Goal: Task Accomplishment & Management: Manage account settings

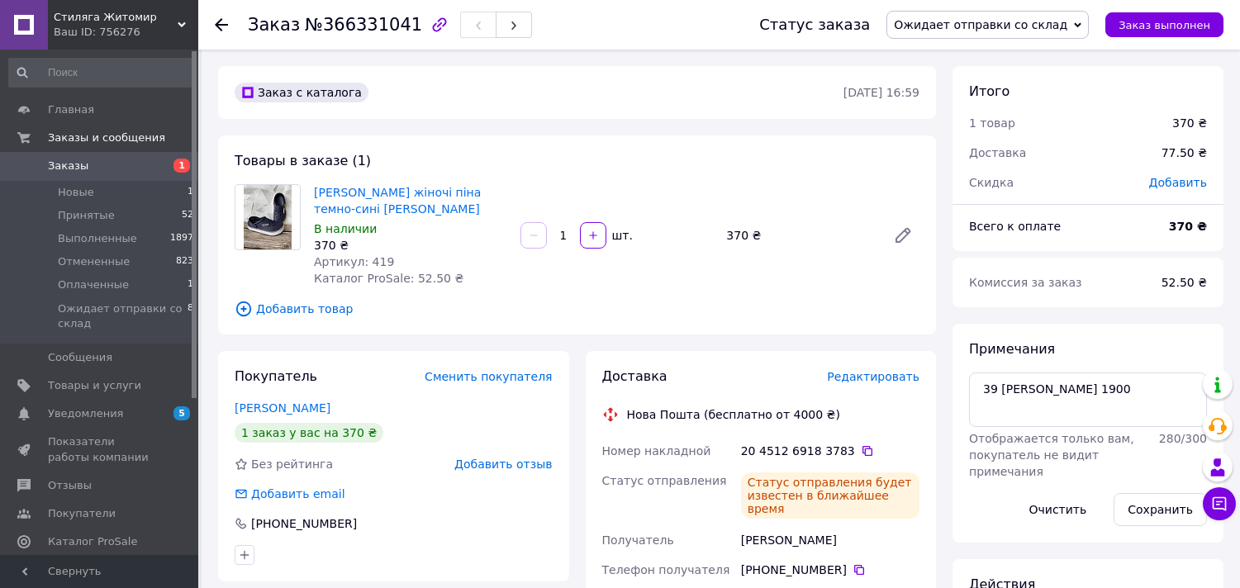
scroll to position [260, 0]
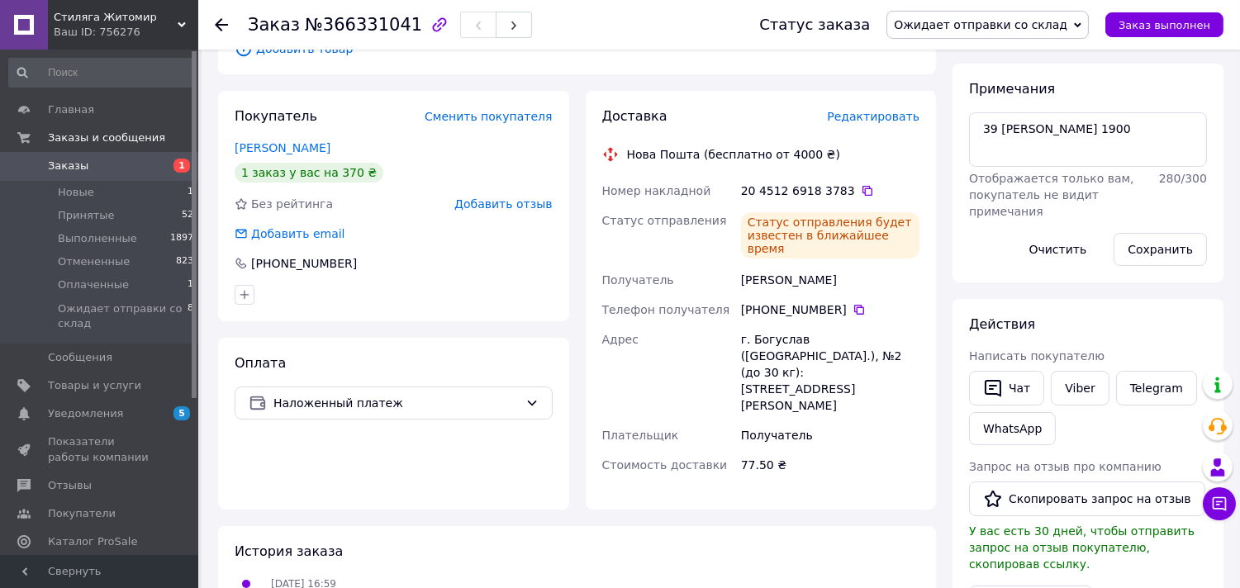
click at [129, 169] on span "Заказы" at bounding box center [100, 166] width 105 height 15
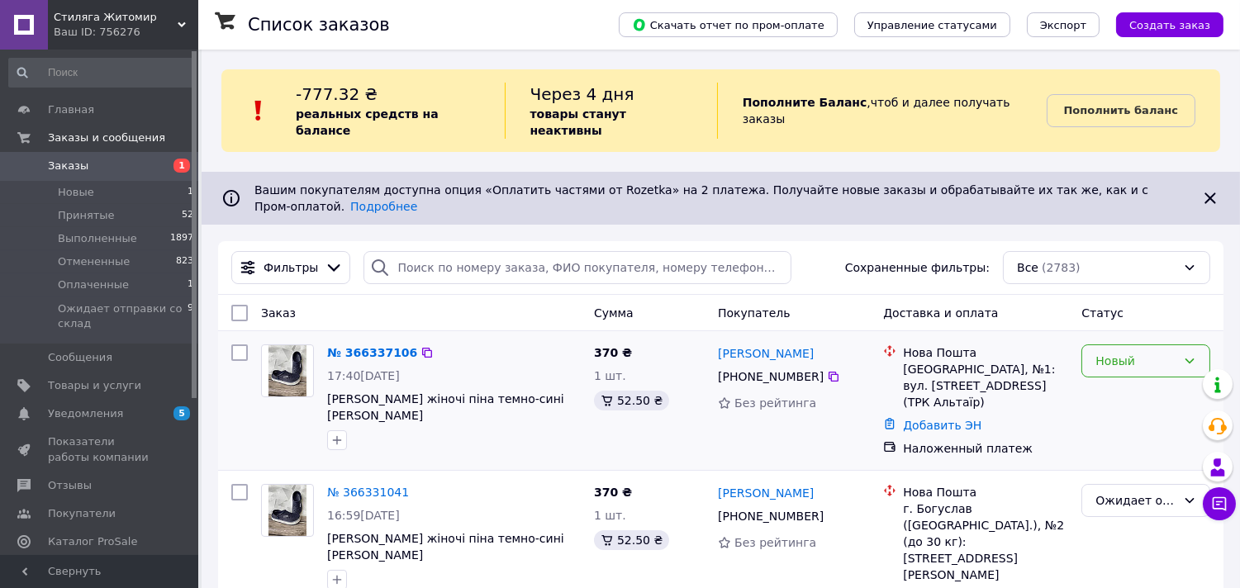
click at [1143, 345] on div "Новый" at bounding box center [1146, 361] width 129 height 33
click at [1141, 370] on li "Принят" at bounding box center [1146, 368] width 127 height 30
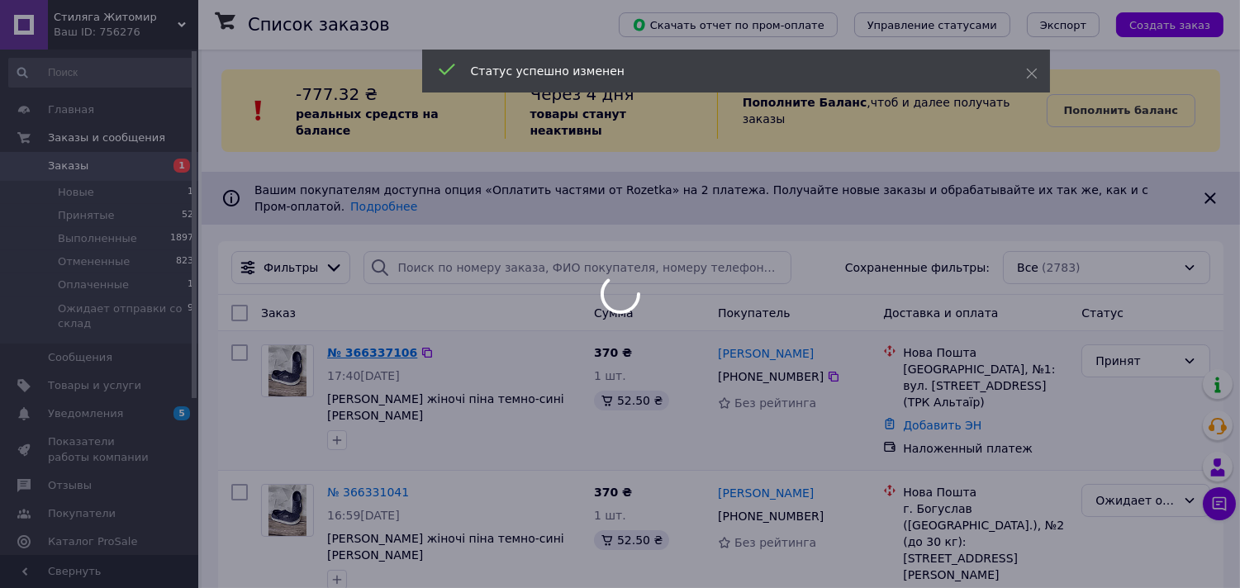
click at [349, 346] on link "№ 366337106" at bounding box center [372, 352] width 90 height 13
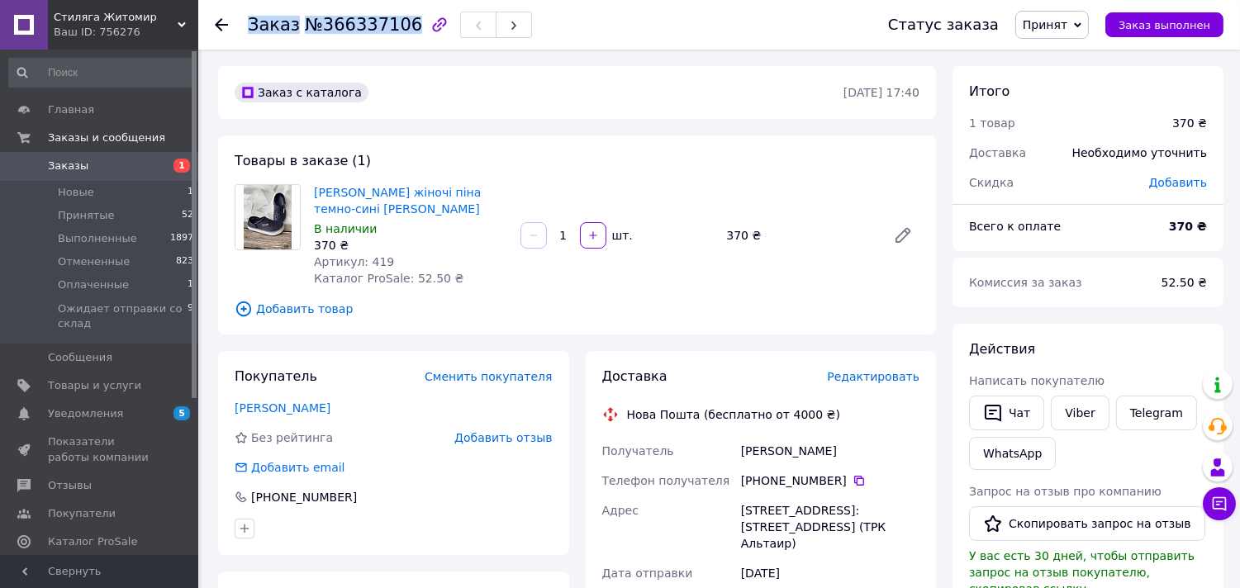
drag, startPoint x: 244, startPoint y: 28, endPoint x: 399, endPoint y: 29, distance: 155.3
click at [399, 29] on div "Заказ №366337106 Статус заказа Принят Выполнен Отменен Оплаченный Ожидает отпра…" at bounding box center [719, 25] width 1009 height 50
copy h1 "Заказ №366337106"
click at [853, 474] on icon at bounding box center [859, 480] width 13 height 13
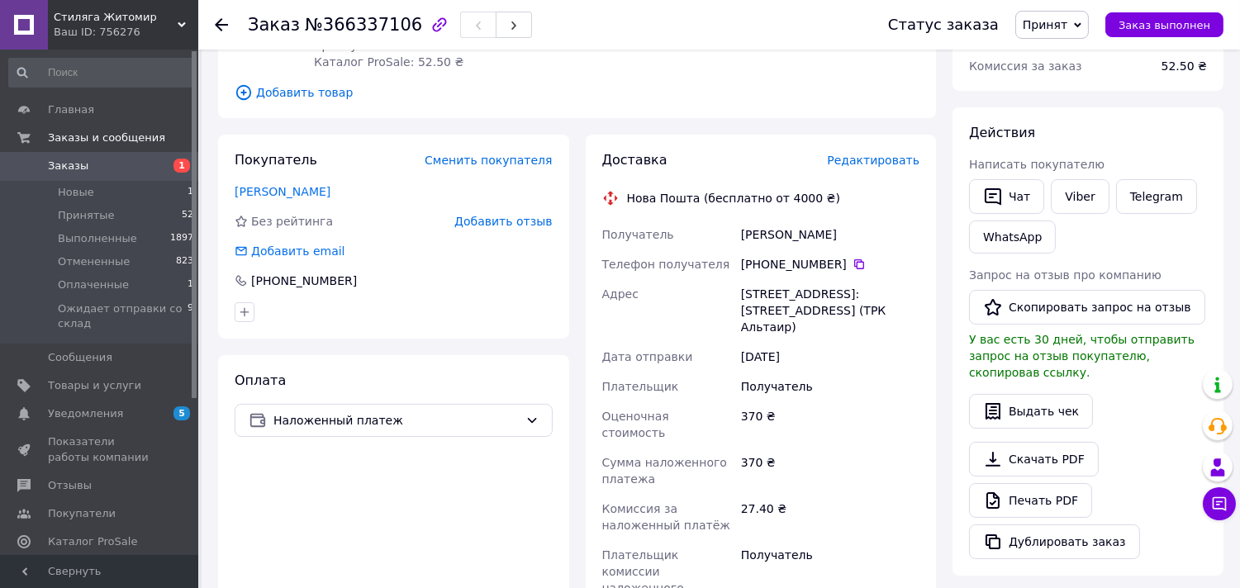
scroll to position [224, 0]
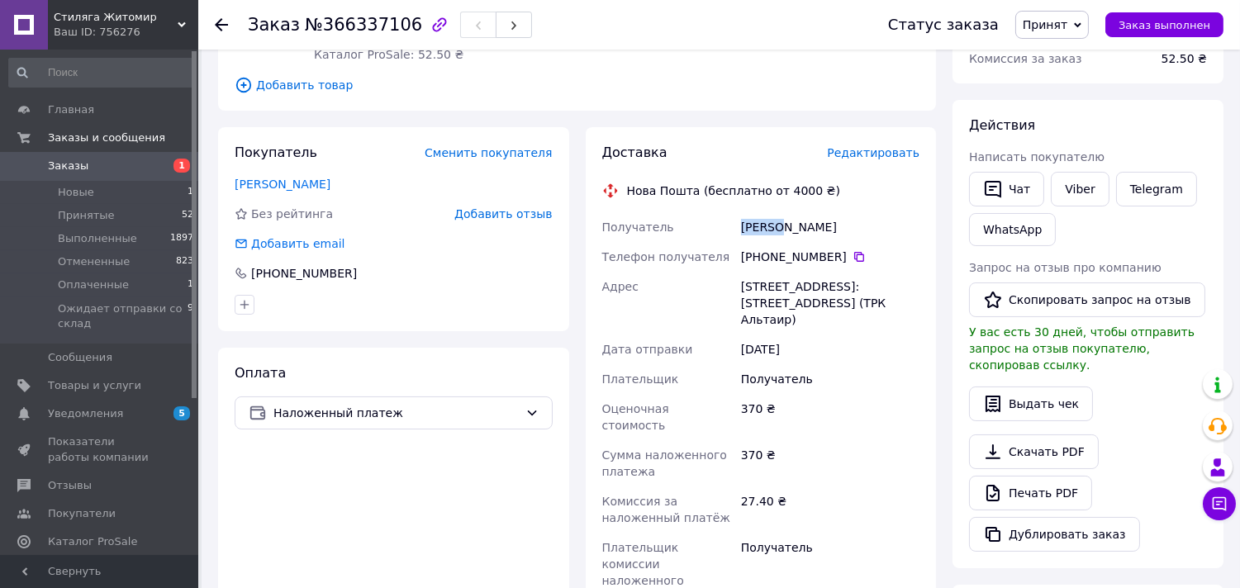
drag, startPoint x: 732, startPoint y: 224, endPoint x: 773, endPoint y: 228, distance: 41.5
click at [773, 228] on div "Получатель Задко Емма Телефон получателя +380 97 151 35 43   Адрес Вольногорск,…" at bounding box center [761, 412] width 325 height 400
copy div "Получатель Задко"
drag, startPoint x: 813, startPoint y: 231, endPoint x: 774, endPoint y: 225, distance: 39.4
click at [774, 225] on div "Задко Емма" at bounding box center [830, 227] width 185 height 30
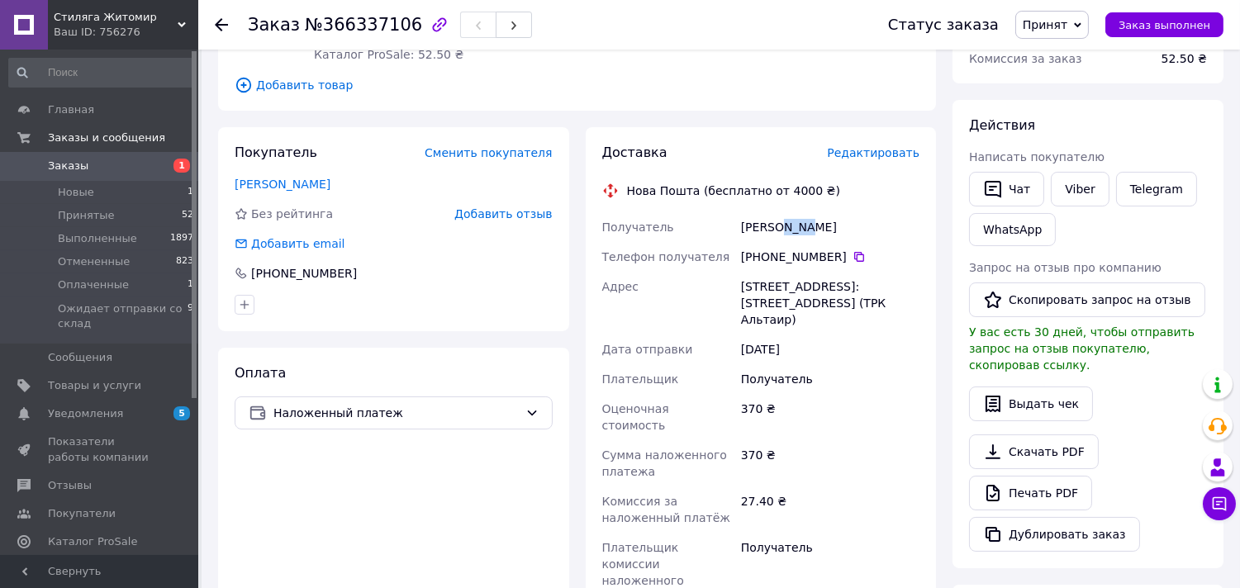
copy div "Емма"
drag, startPoint x: 735, startPoint y: 288, endPoint x: 807, endPoint y: 285, distance: 71.9
click at [807, 285] on div "Получатель Задко Емма Телефон получателя +380 97 151 35 43   Адрес Вольногорск,…" at bounding box center [761, 412] width 325 height 400
copy div "Адрес Вольногорск"
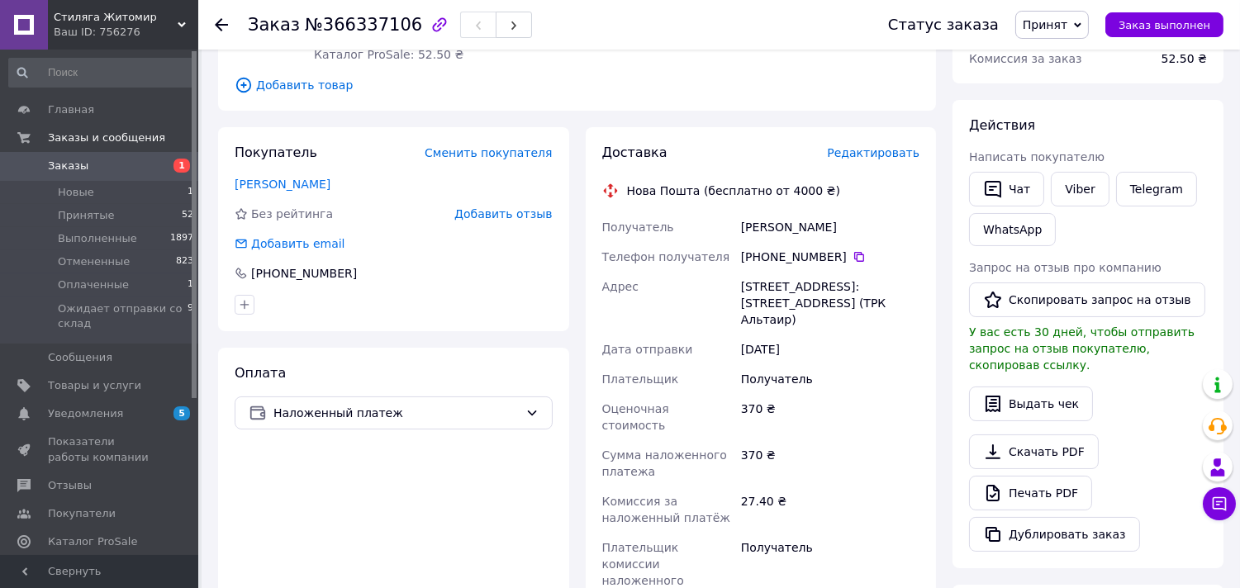
paste input "20451269202223"
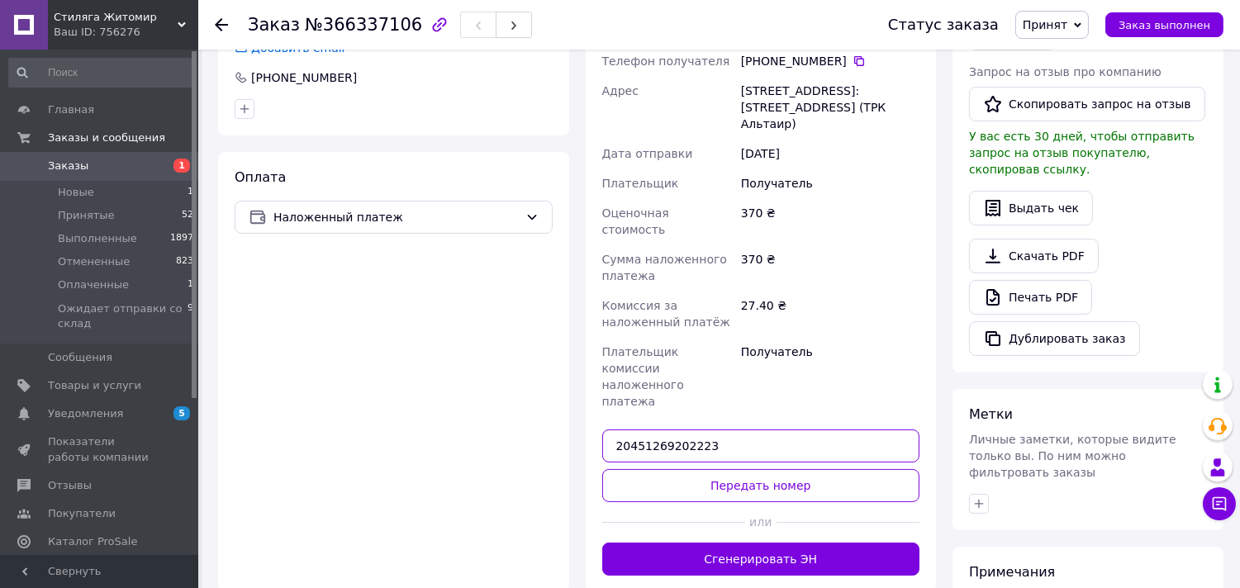
scroll to position [453, 0]
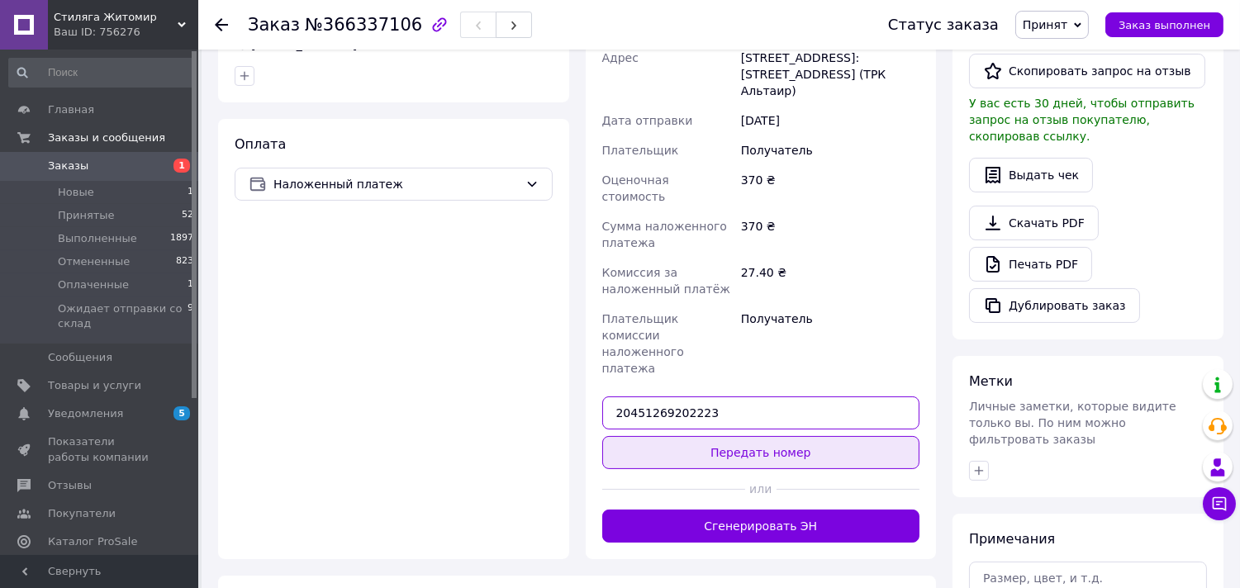
type input "20451269202223"
click at [774, 436] on button "Передать номер" at bounding box center [761, 452] width 318 height 33
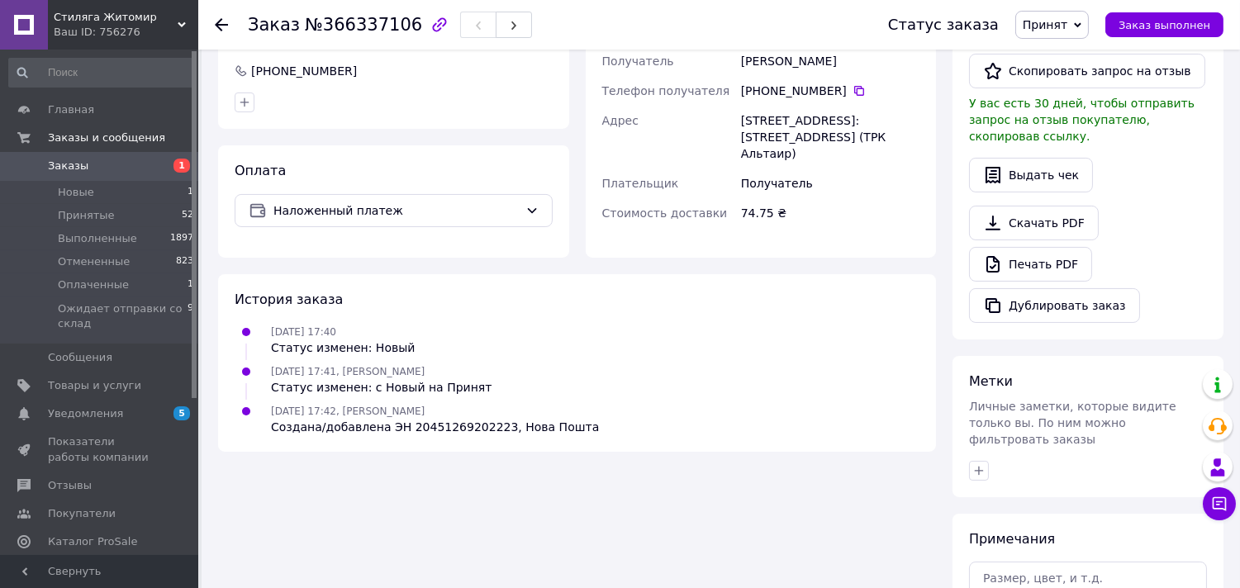
scroll to position [480, 0]
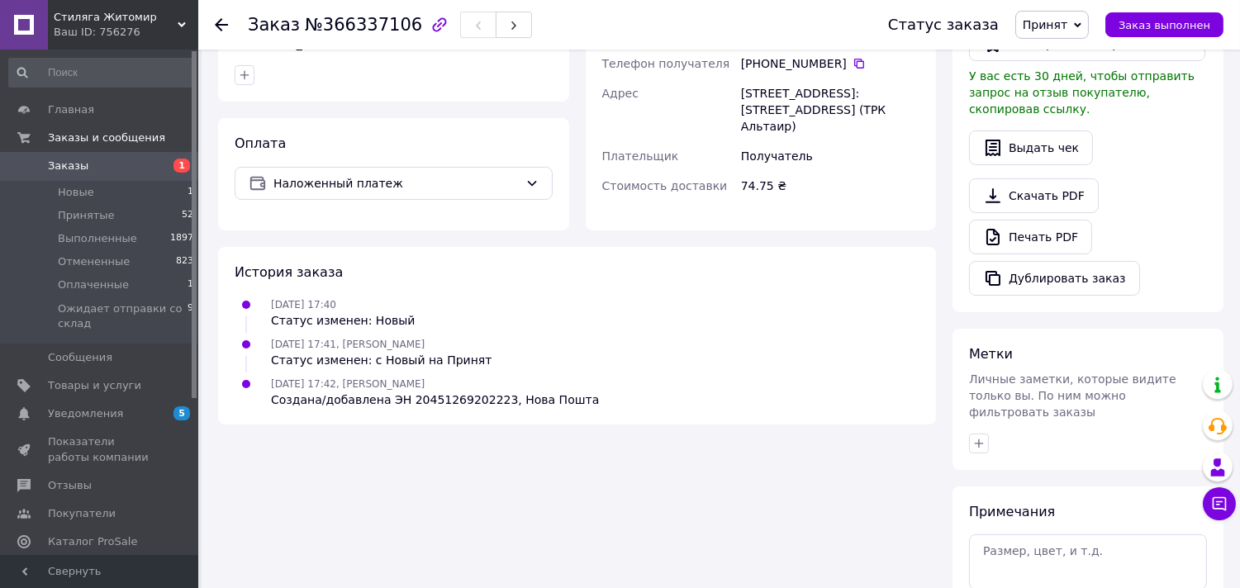
click at [1055, 21] on span "Принят" at bounding box center [1045, 24] width 45 height 13
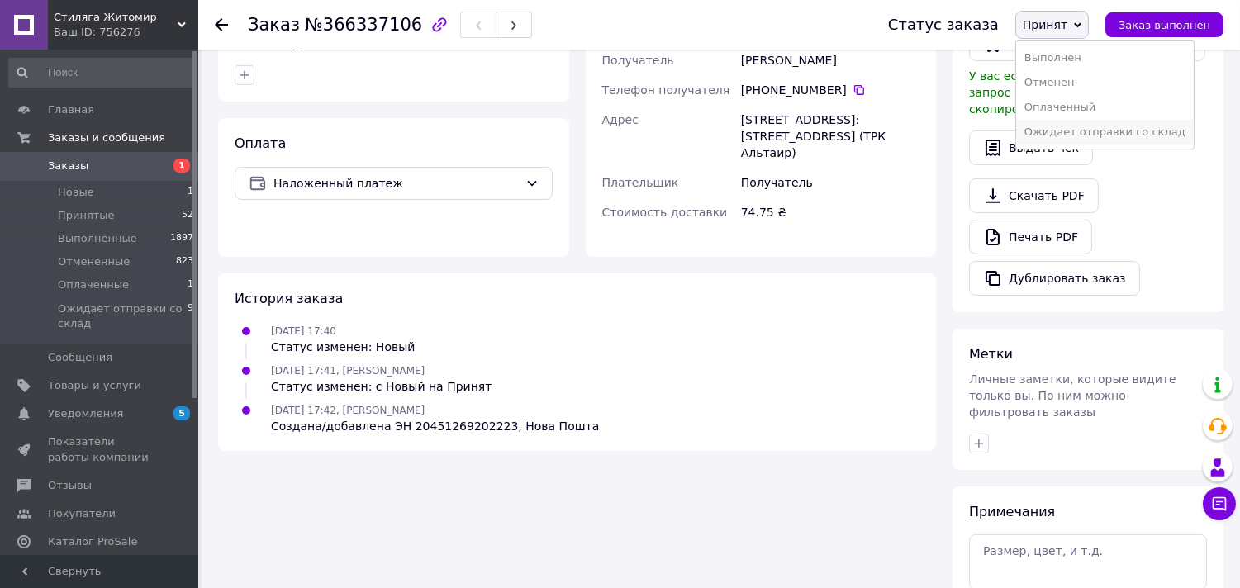
click at [1076, 126] on li "Ожидает отправки со склад" at bounding box center [1105, 132] width 178 height 25
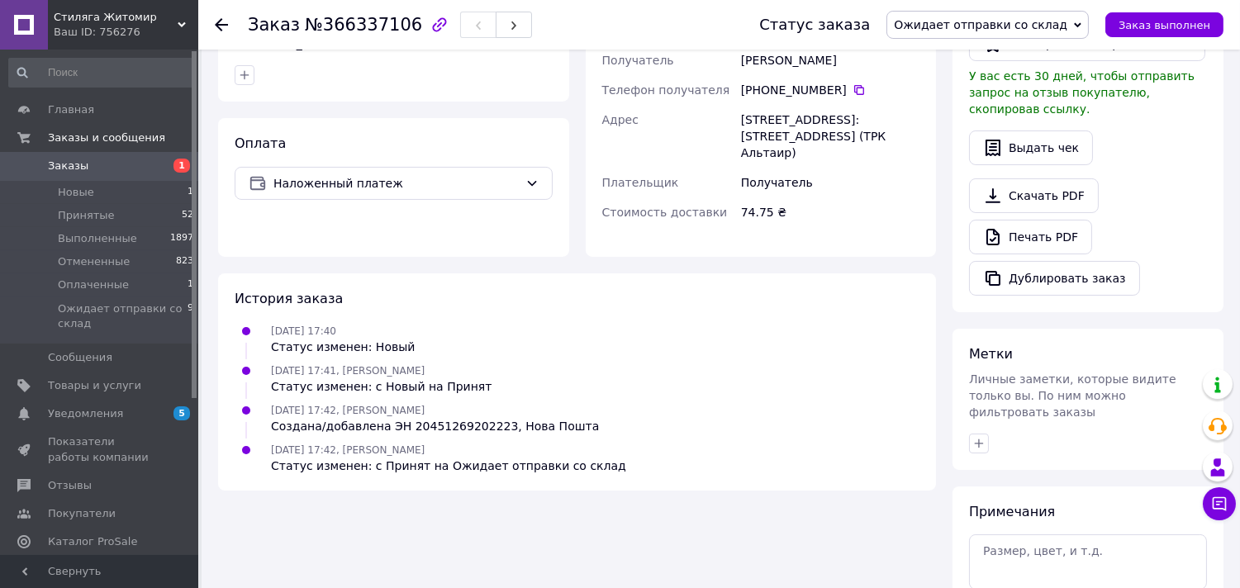
click at [91, 168] on span "Заказы" at bounding box center [100, 166] width 105 height 15
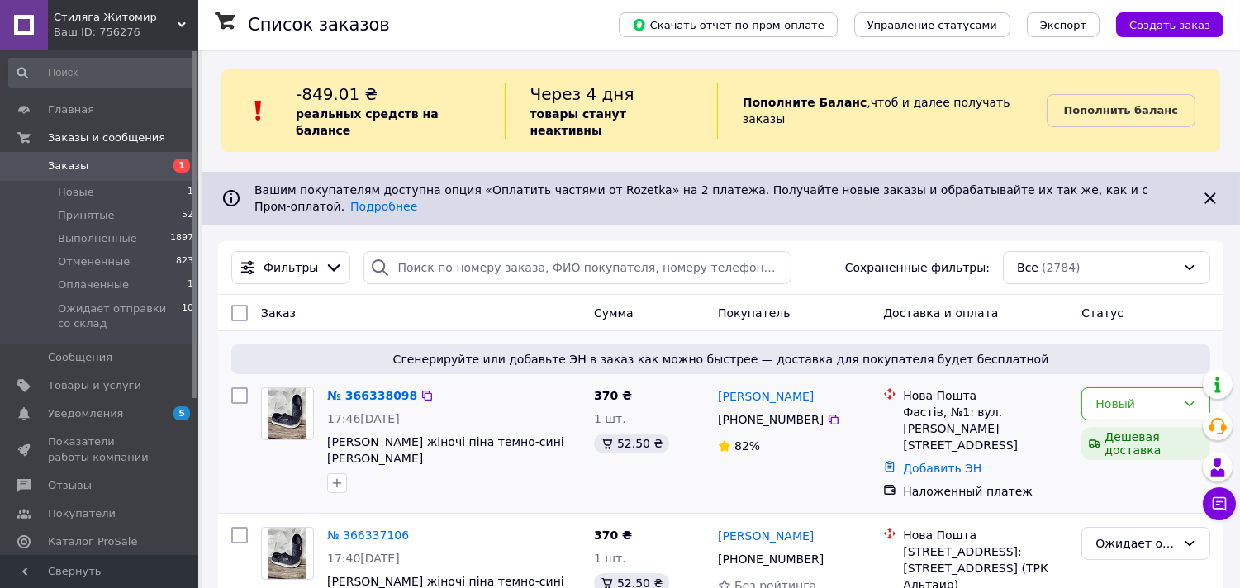
click at [367, 389] on link "№ 366338098" at bounding box center [372, 395] width 90 height 13
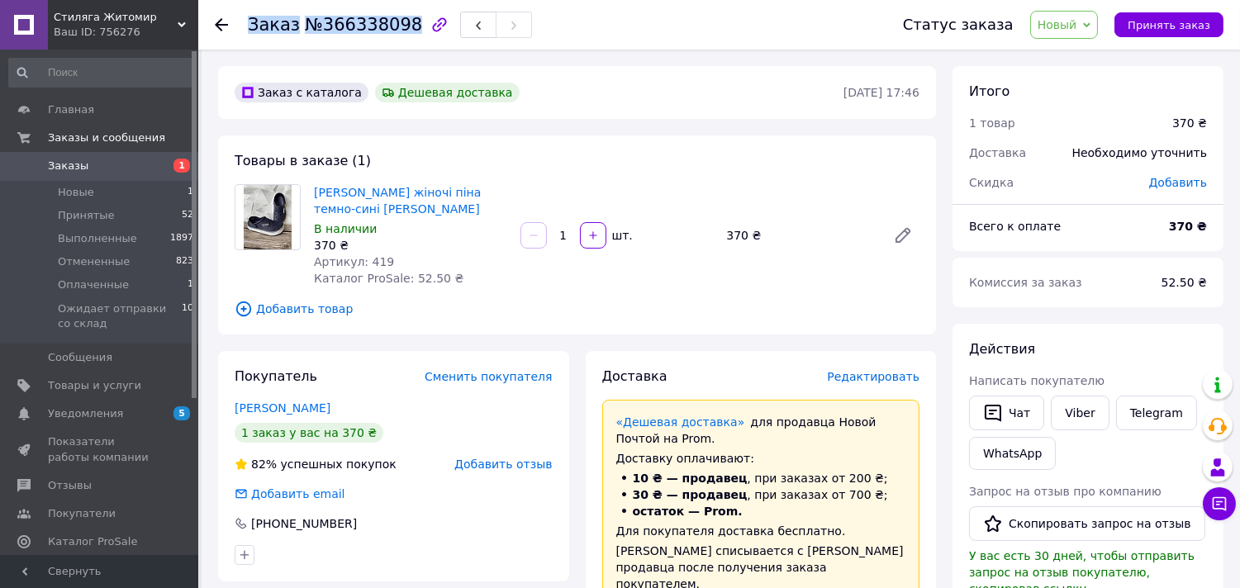
drag, startPoint x: 250, startPoint y: 23, endPoint x: 399, endPoint y: 29, distance: 148.8
click at [399, 29] on h1 "Заказ №366338098" at bounding box center [335, 25] width 174 height 20
copy h1 "Заказ №366338098"
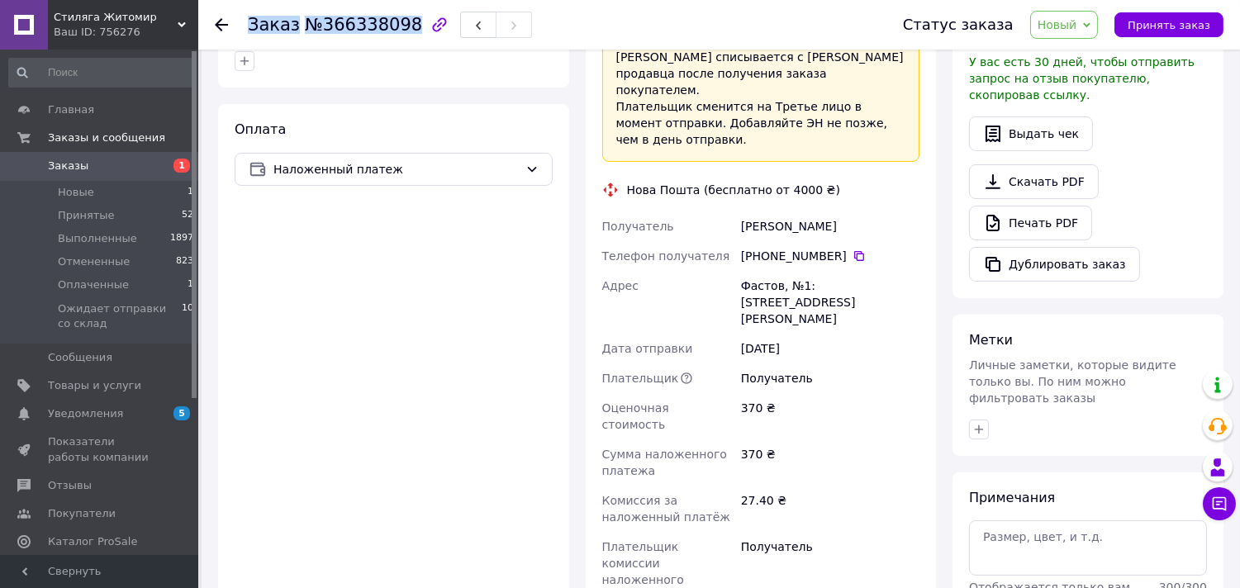
scroll to position [515, 0]
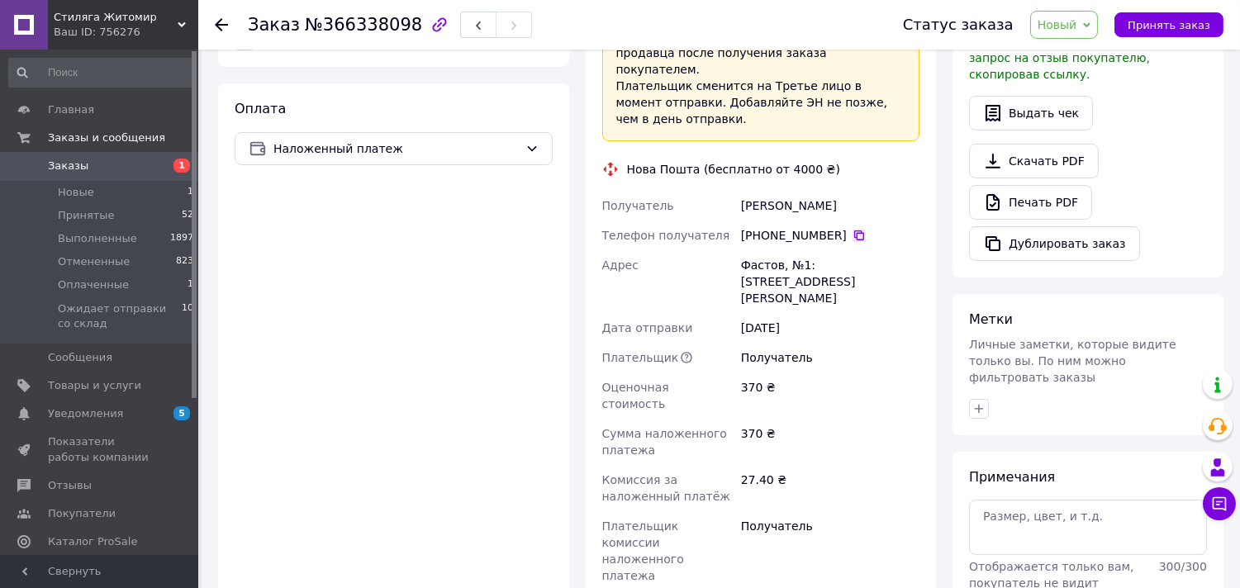
click at [854, 229] on icon at bounding box center [859, 235] width 13 height 13
drag, startPoint x: 727, startPoint y: 190, endPoint x: 785, endPoint y: 190, distance: 57.8
click at [785, 191] on div "Получатель Шовкун Людмила Телефон получателя +380 93 937 27 00   Адрес Фастов, …" at bounding box center [761, 391] width 325 height 400
copy div "Получатель Шовкун"
drag, startPoint x: 848, startPoint y: 191, endPoint x: 788, endPoint y: 190, distance: 59.5
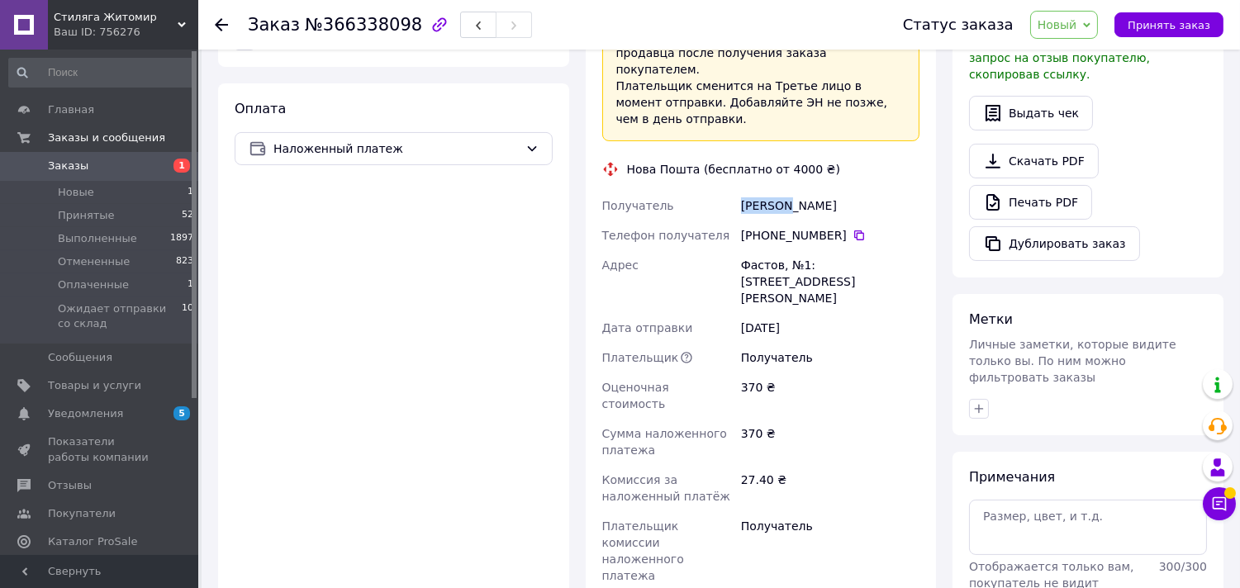
click at [788, 191] on div "Шовкун Людмила" at bounding box center [830, 206] width 185 height 30
copy div "Людмила"
drag, startPoint x: 734, startPoint y: 248, endPoint x: 777, endPoint y: 248, distance: 43.8
click at [777, 248] on div "Получатель Шовкун Людмила Телефон получателя +380 93 937 27 00   Адрес Фастов, …" at bounding box center [761, 391] width 325 height 400
copy div "Адрес Фастов"
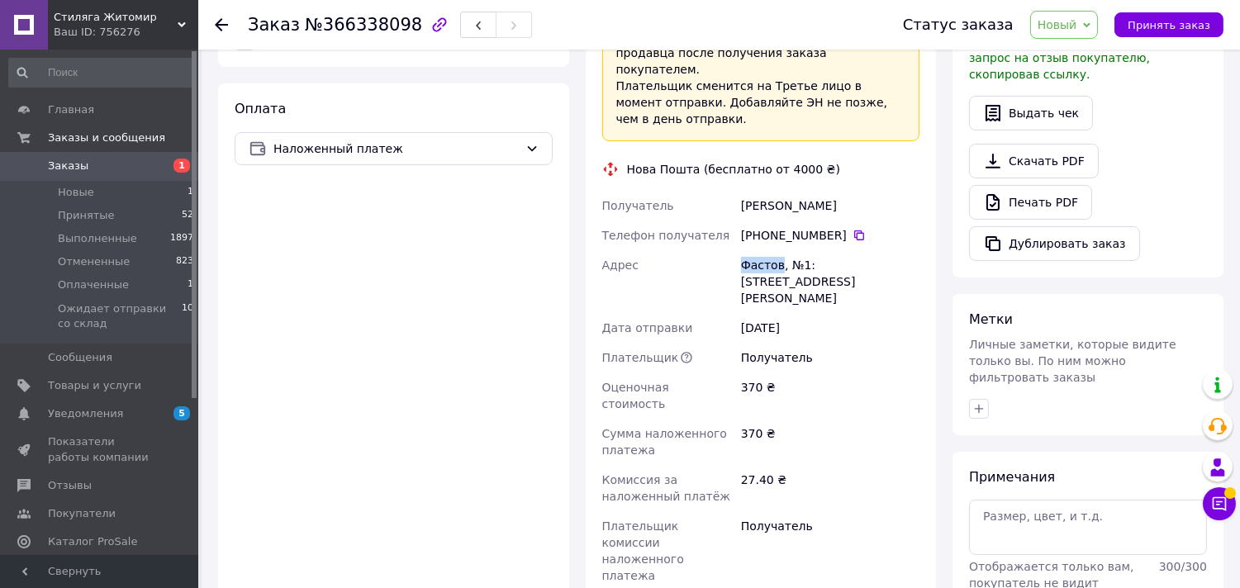
paste input "20451269205373"
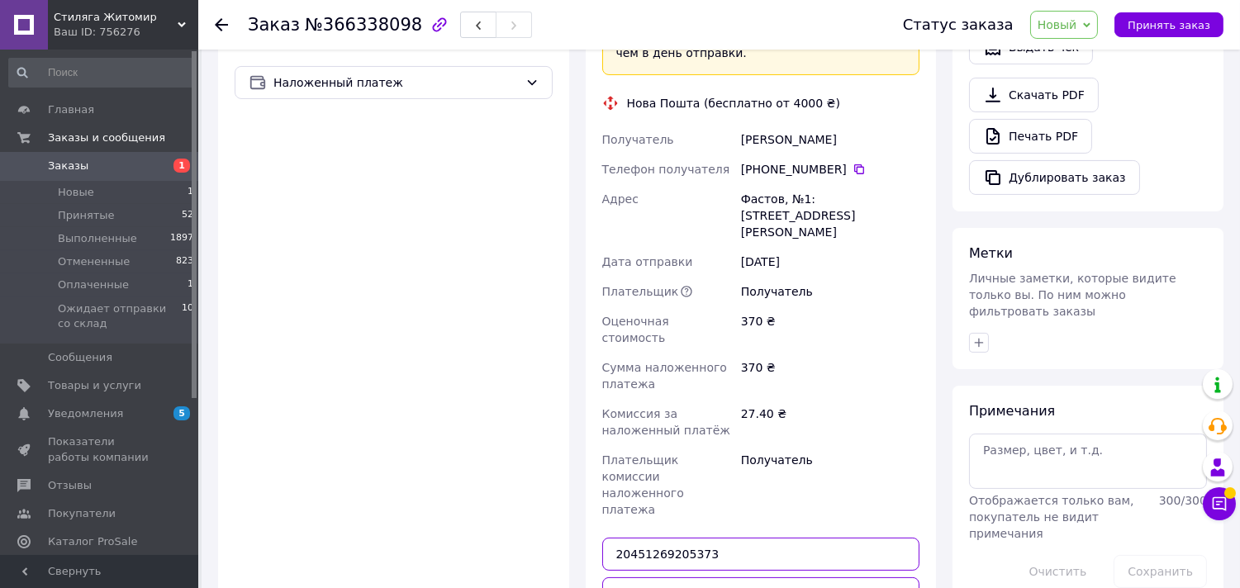
scroll to position [623, 0]
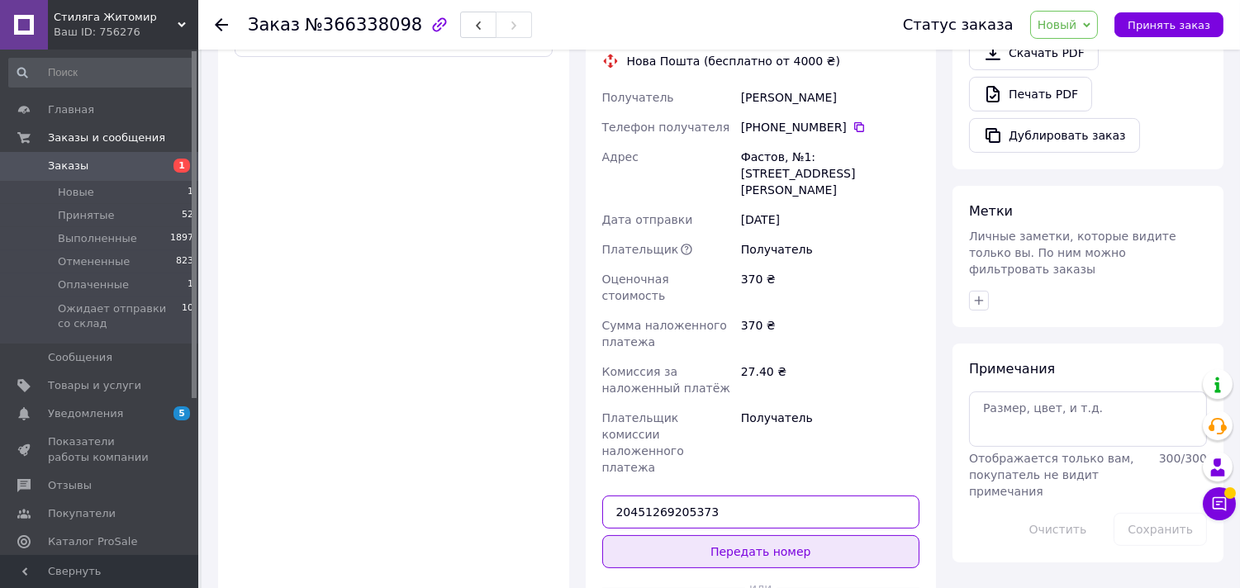
type input "20451269205373"
click at [697, 535] on button "Передать номер" at bounding box center [761, 551] width 318 height 33
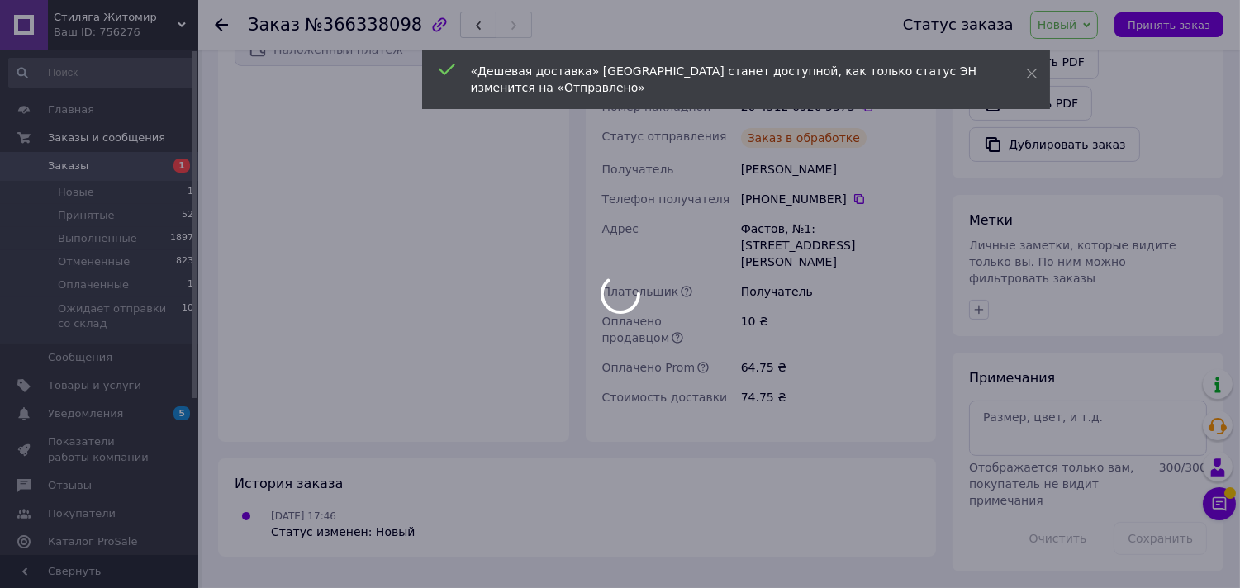
scroll to position [581, 0]
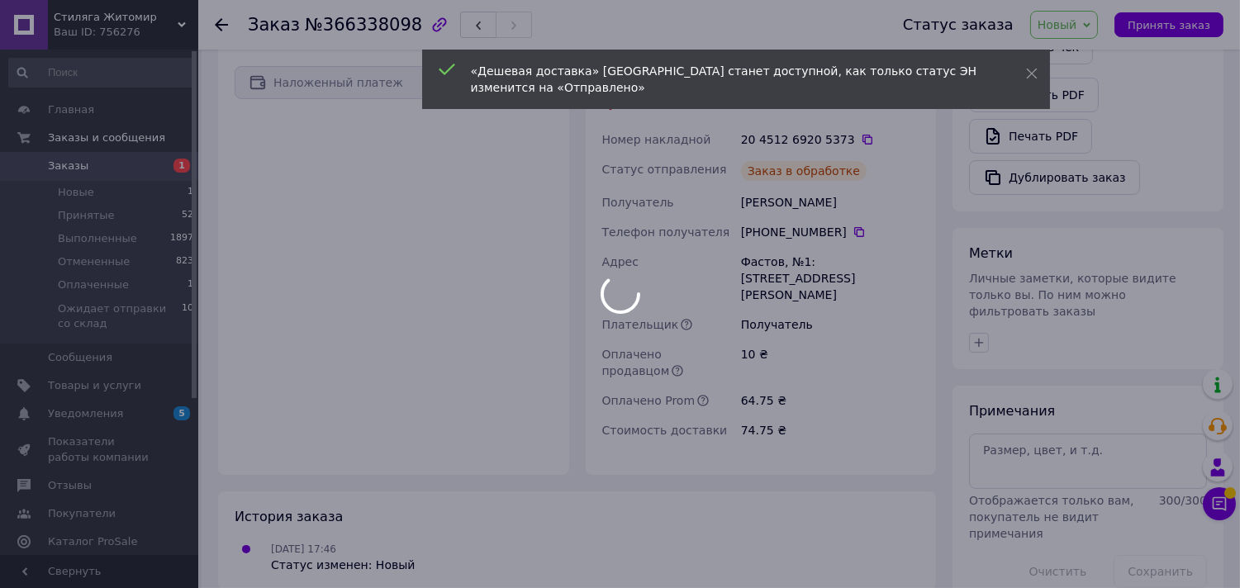
click at [1081, 34] on div at bounding box center [620, 294] width 1240 height 588
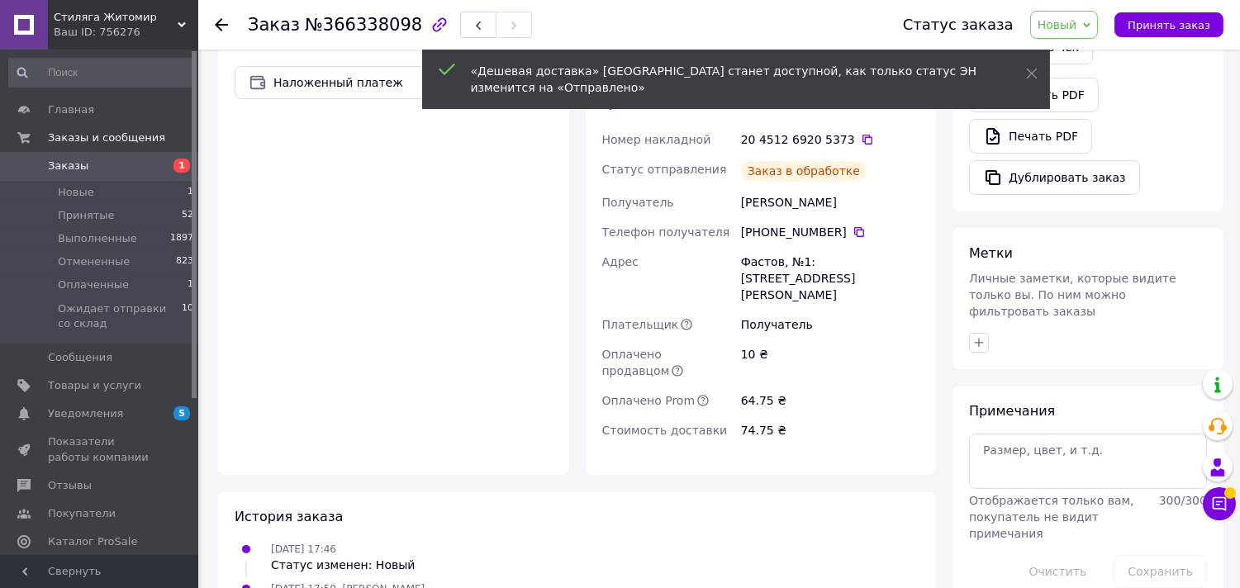
scroll to position [623, 0]
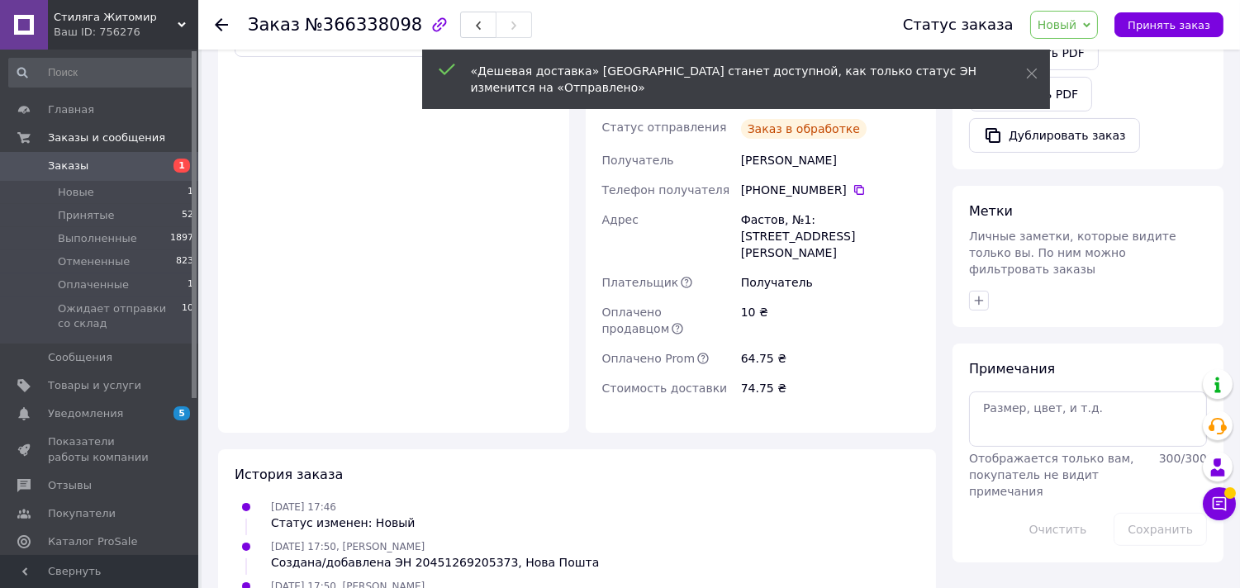
click at [1081, 34] on span "Новый" at bounding box center [1064, 25] width 69 height 28
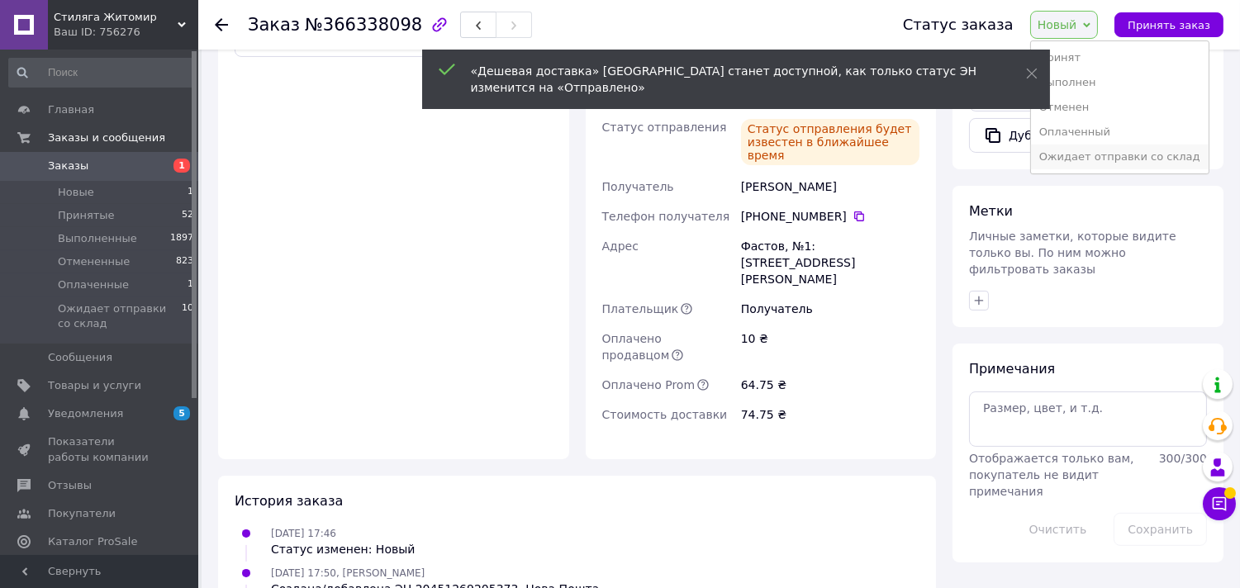
click at [1107, 155] on li "Ожидает отправки со склад" at bounding box center [1120, 157] width 178 height 25
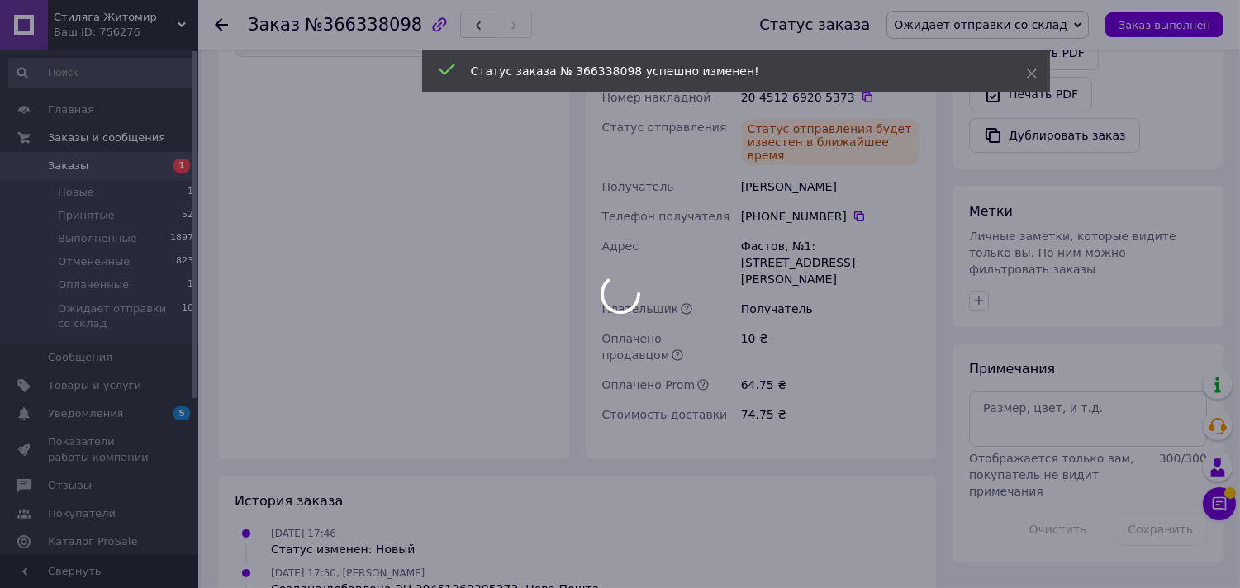
click at [120, 172] on div at bounding box center [620, 294] width 1240 height 588
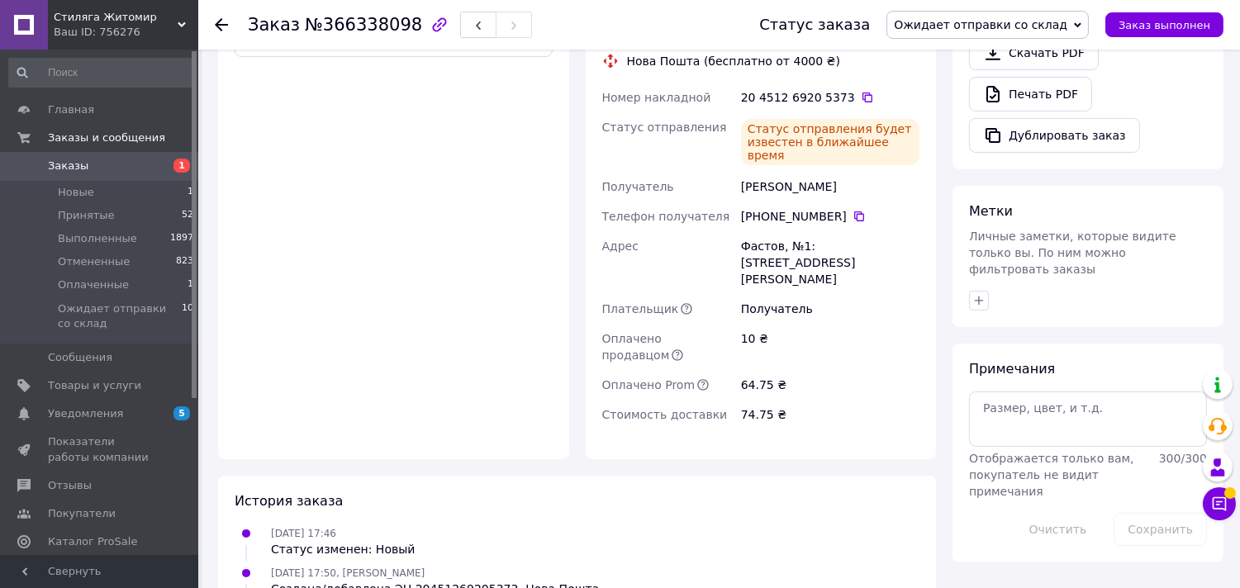
click at [143, 169] on span "Заказы" at bounding box center [100, 166] width 105 height 15
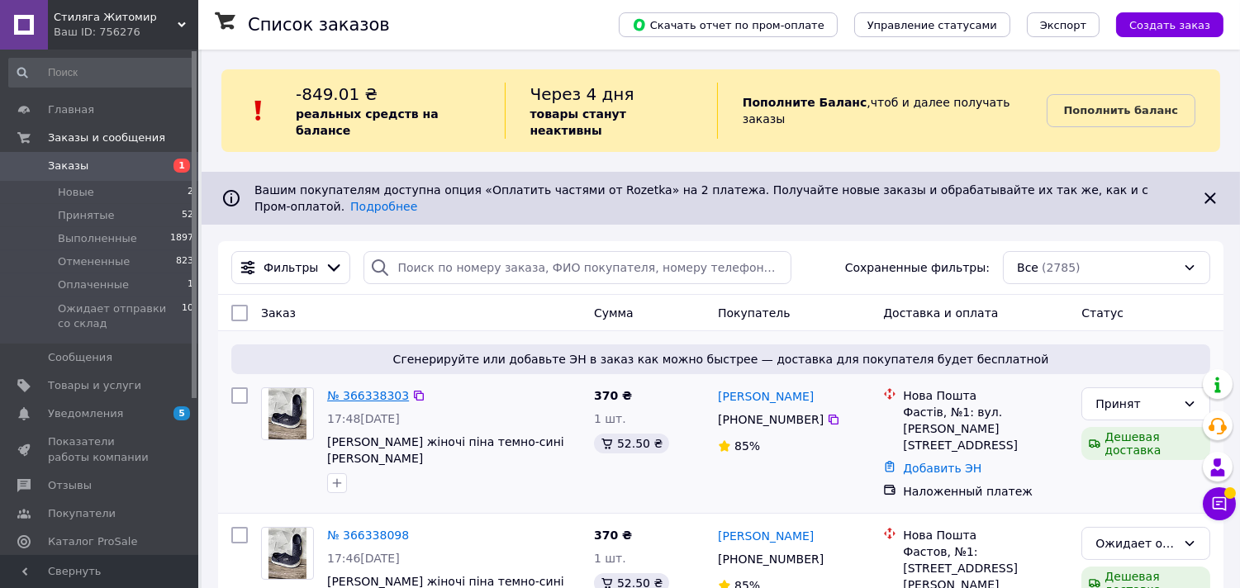
click at [359, 389] on link "№ 366338303" at bounding box center [368, 395] width 82 height 13
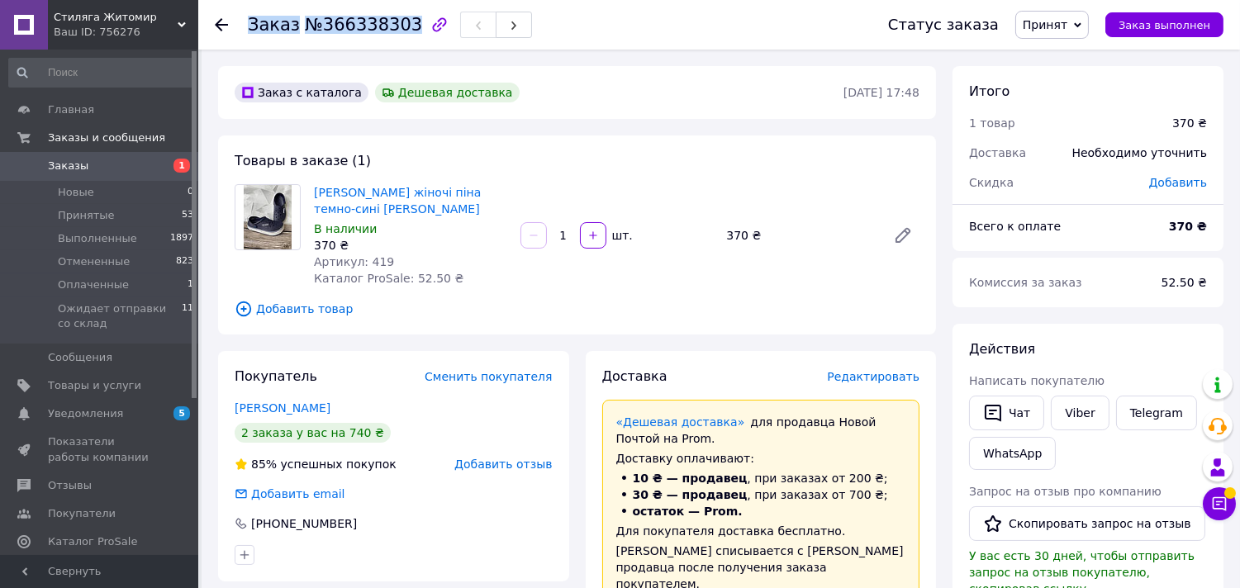
drag, startPoint x: 398, startPoint y: 19, endPoint x: 245, endPoint y: 25, distance: 153.8
click at [245, 25] on div "Заказ №366338303 Статус заказа Принят Выполнен Отменен Оплаченный Ожидает отпра…" at bounding box center [719, 25] width 1009 height 50
copy h1 "Заказ №366338303"
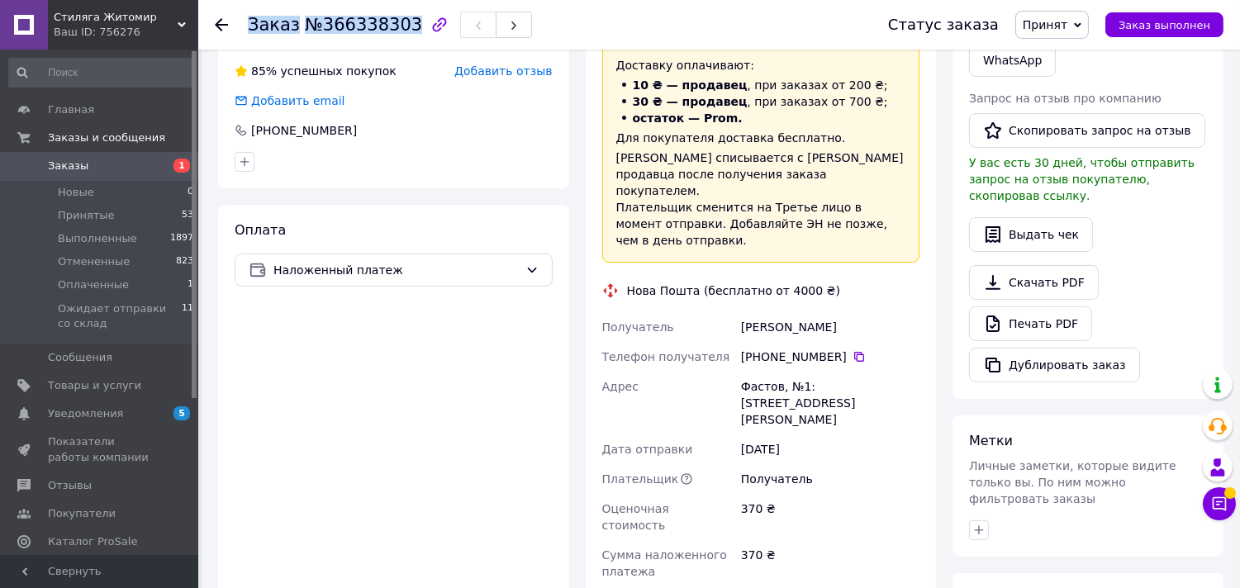
scroll to position [421, 0]
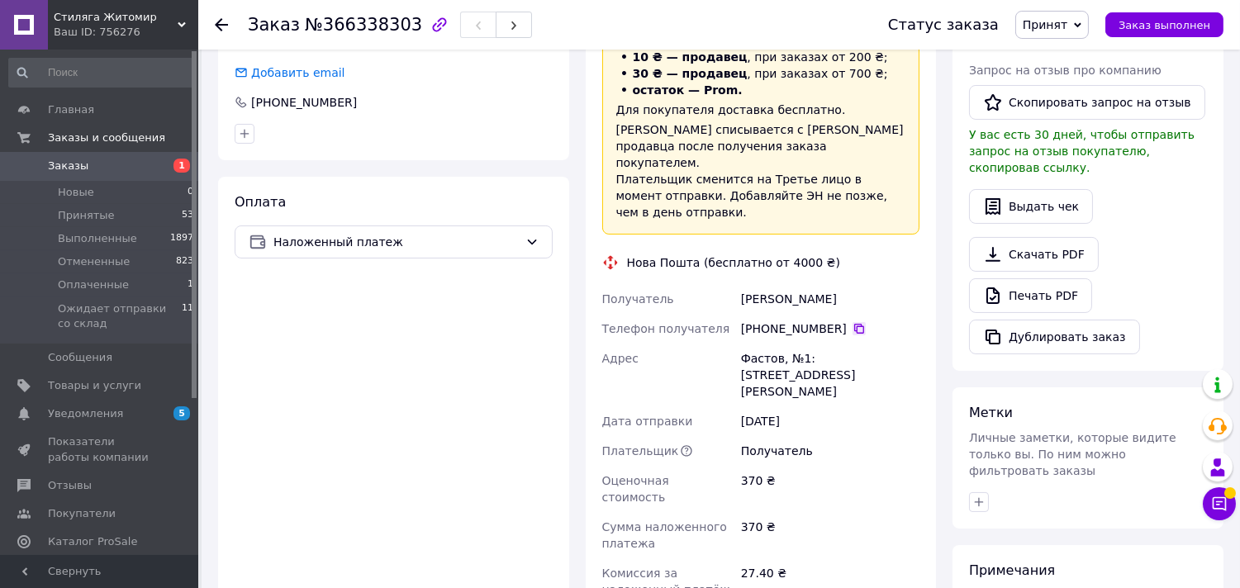
click at [853, 322] on icon at bounding box center [859, 328] width 13 height 13
drag, startPoint x: 728, startPoint y: 284, endPoint x: 785, endPoint y: 284, distance: 57.0
click at [785, 284] on div "Получатель Шовкун Людмила Телефон получателя +380 93 937 27 00   Адрес Фастов, …" at bounding box center [761, 484] width 325 height 400
copy div "Получатель Шовкун"
drag, startPoint x: 851, startPoint y: 282, endPoint x: 787, endPoint y: 278, distance: 64.6
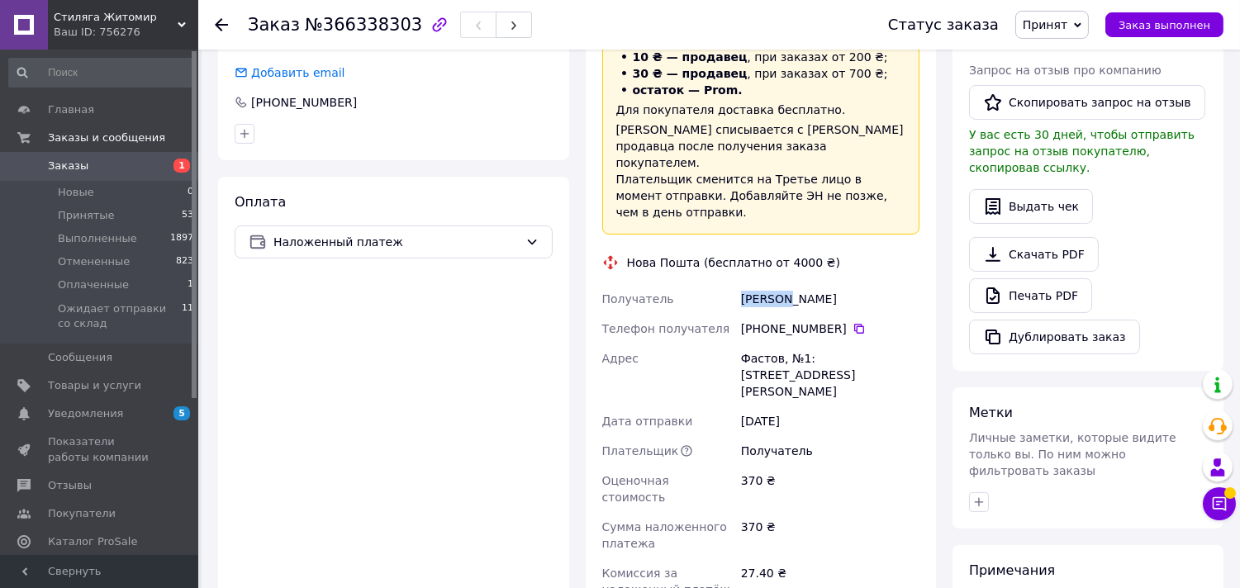
click at [787, 284] on div "Шовкун Людмила" at bounding box center [830, 299] width 185 height 30
copy div "Людмила"
drag, startPoint x: 722, startPoint y: 342, endPoint x: 778, endPoint y: 343, distance: 56.2
click at [778, 343] on div "Получатель Шовкун Людмила Телефон получателя +380 93 937 27 00   Адрес Фастов, …" at bounding box center [761, 484] width 325 height 400
copy div "Адрес Фастов"
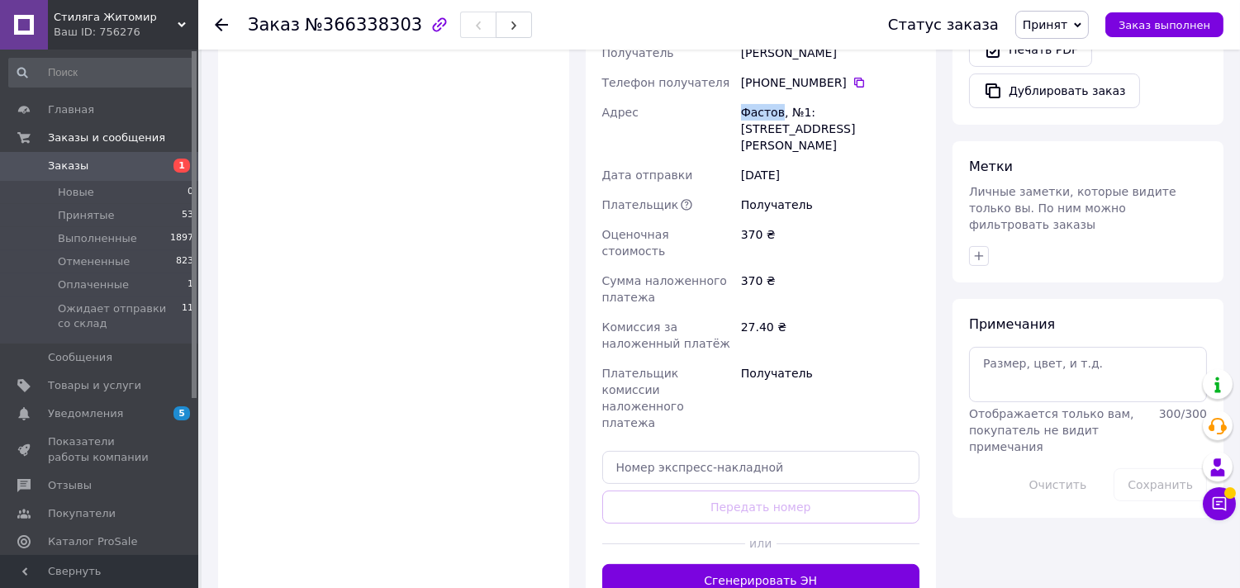
scroll to position [702, 0]
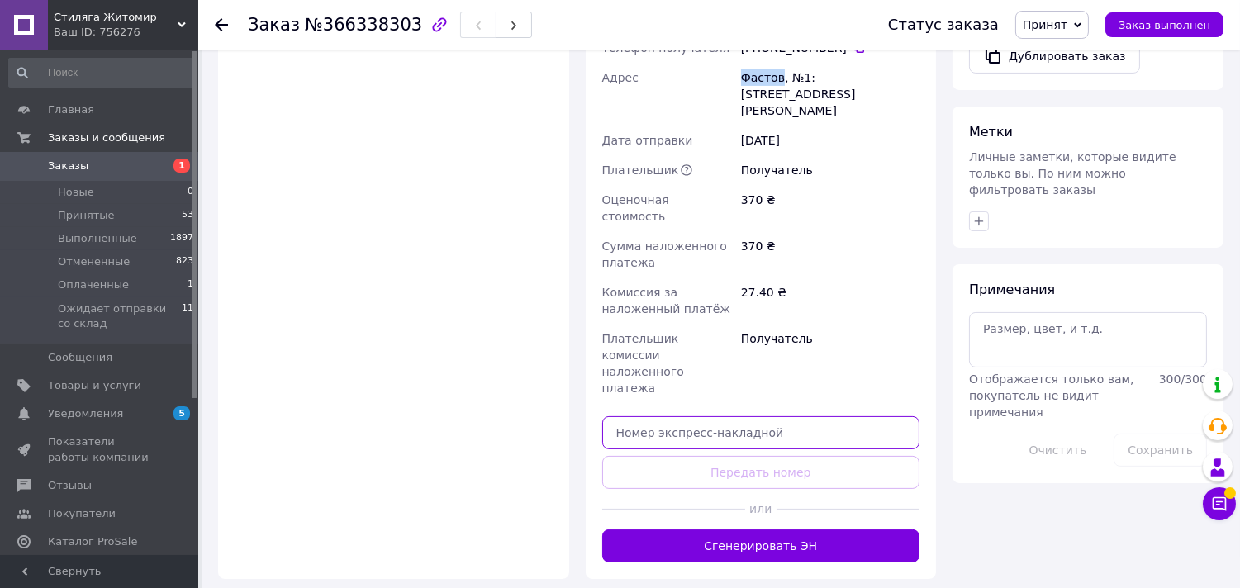
click at [649, 416] on input "text" at bounding box center [761, 432] width 318 height 33
paste input "20451269206292"
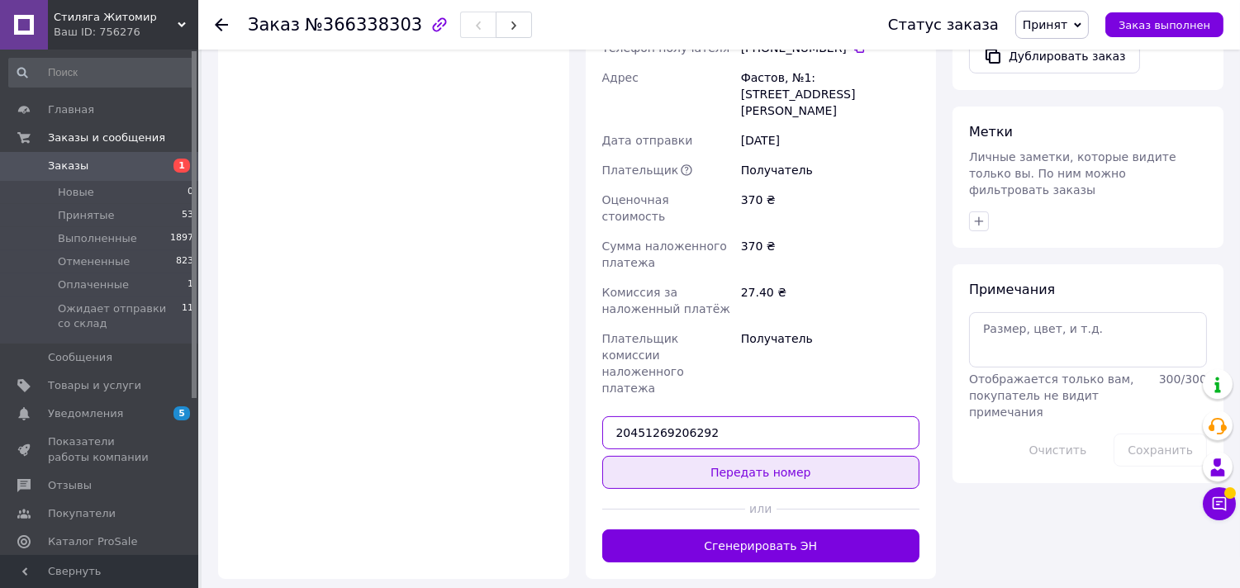
type input "20451269206292"
click at [733, 456] on button "Передать номер" at bounding box center [761, 472] width 318 height 33
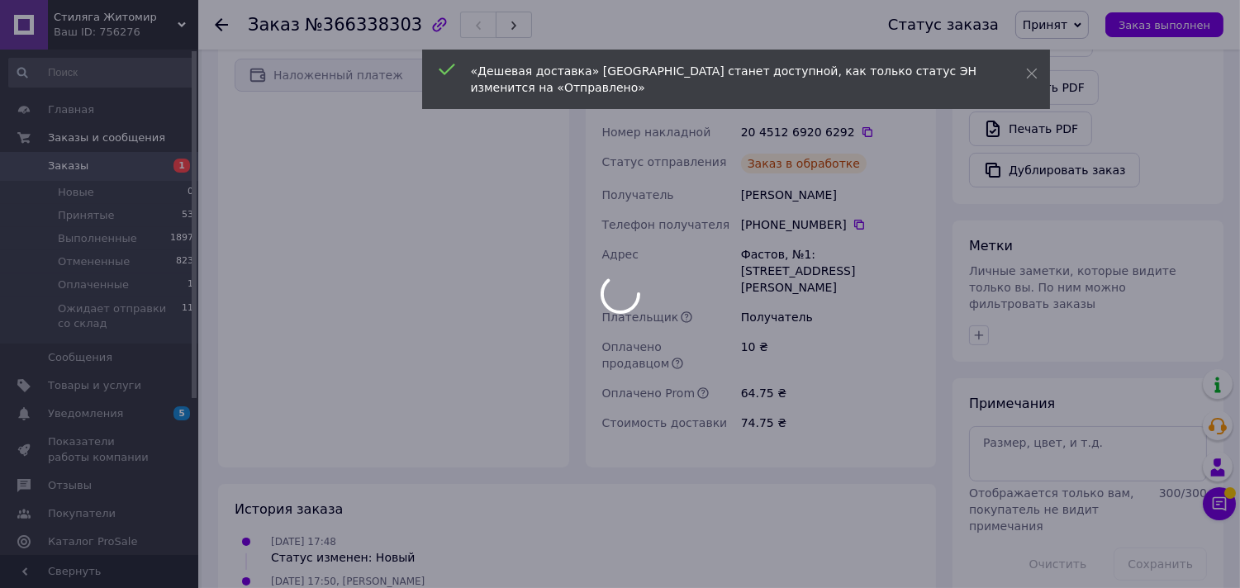
click at [1067, 22] on div at bounding box center [620, 294] width 1240 height 588
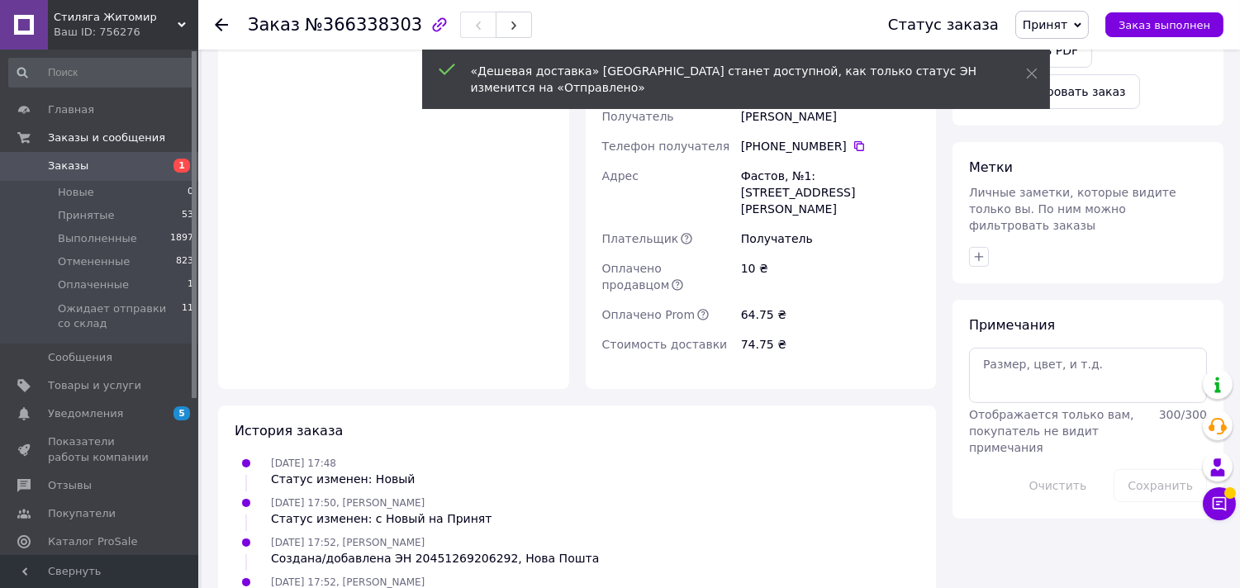
click at [1067, 27] on span "Принят" at bounding box center [1045, 24] width 45 height 13
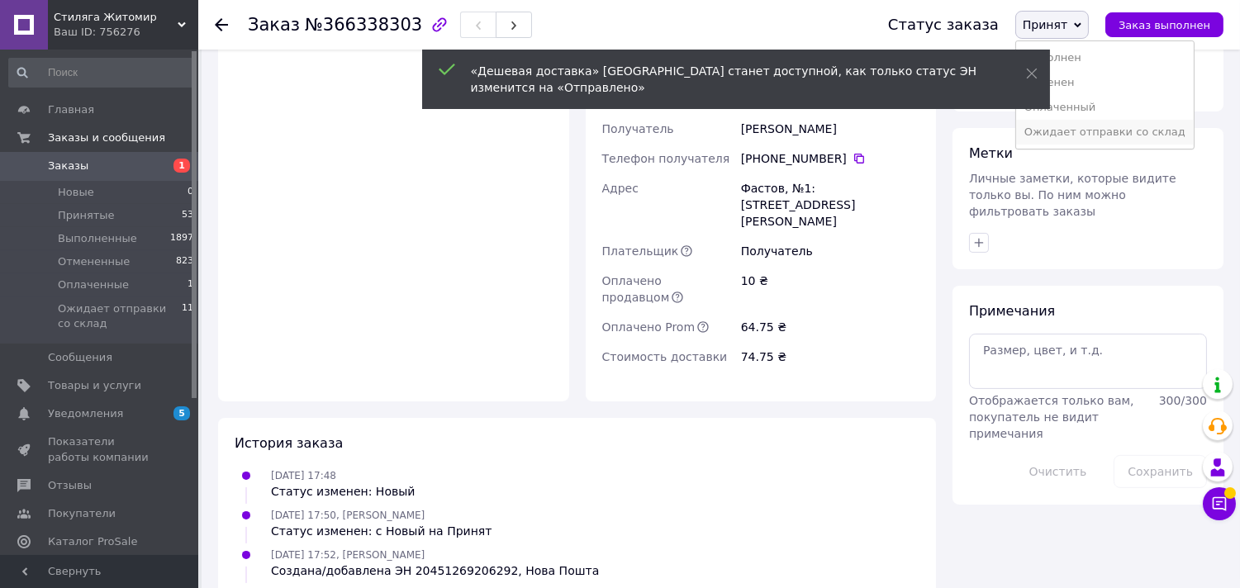
click at [1087, 134] on li "Ожидает отправки со склад" at bounding box center [1105, 132] width 178 height 25
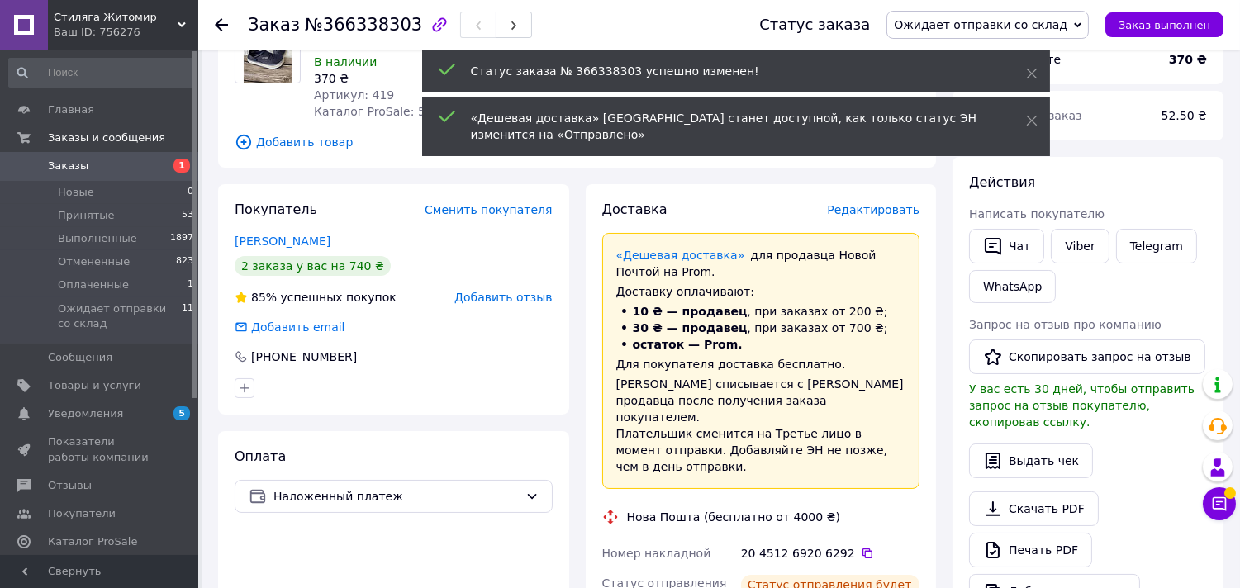
scroll to position [26, 0]
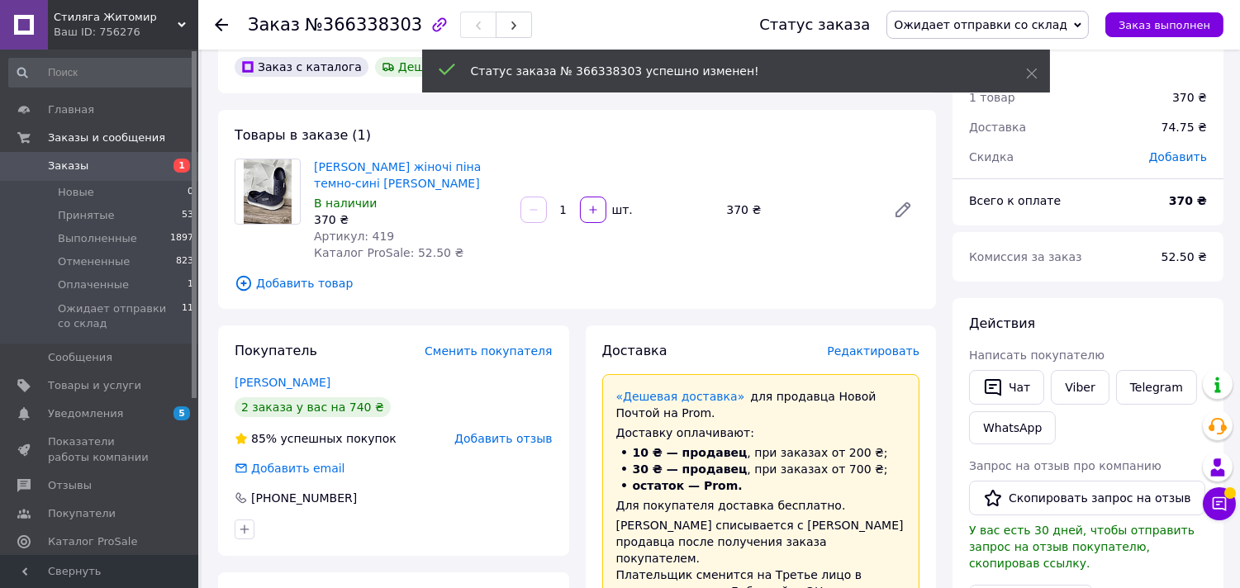
click at [79, 174] on link "Заказы 1" at bounding box center [101, 166] width 203 height 28
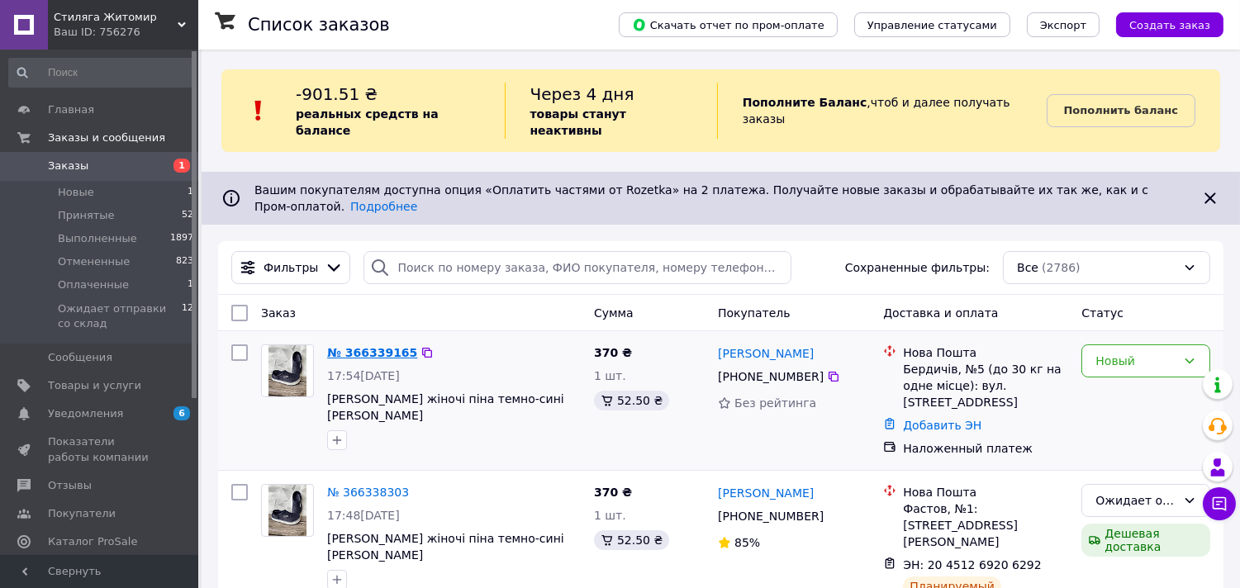
click at [354, 346] on link "№ 366339165" at bounding box center [372, 352] width 90 height 13
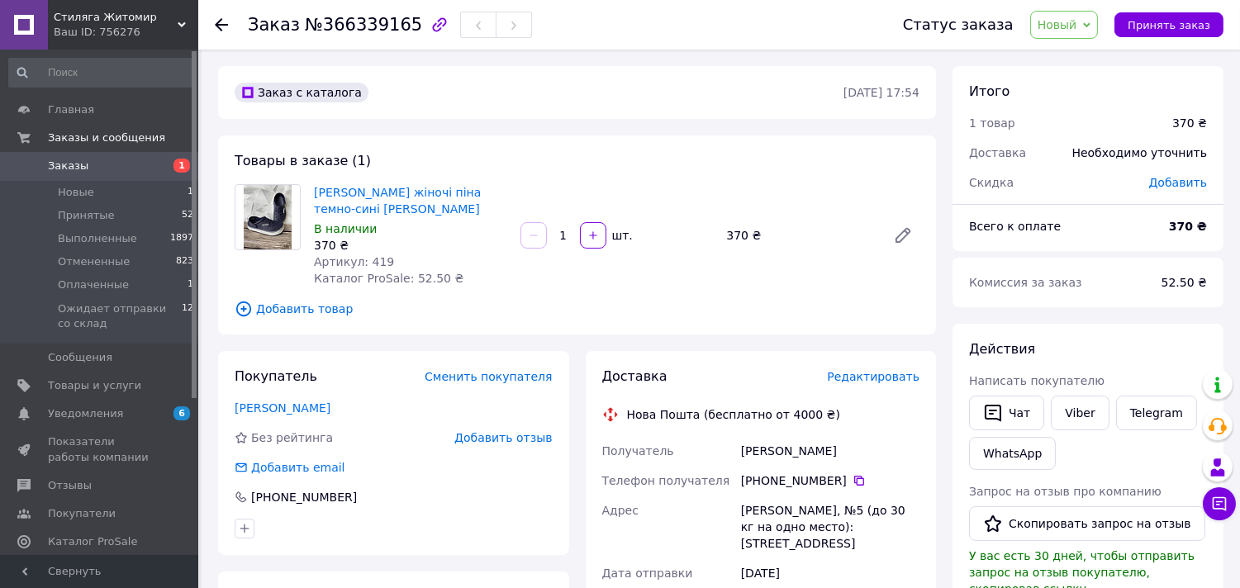
drag, startPoint x: 246, startPoint y: 20, endPoint x: 401, endPoint y: 15, distance: 154.6
click at [401, 15] on div "Заказ №366339165 Статус заказа Новый Принят Выполнен Отменен Оплаченный Ожидает…" at bounding box center [719, 25] width 1009 height 50
click at [398, 21] on div "Заказ №366339165" at bounding box center [390, 25] width 284 height 28
copy h1 "Заказ №366339165"
click at [854, 476] on icon at bounding box center [859, 481] width 10 height 10
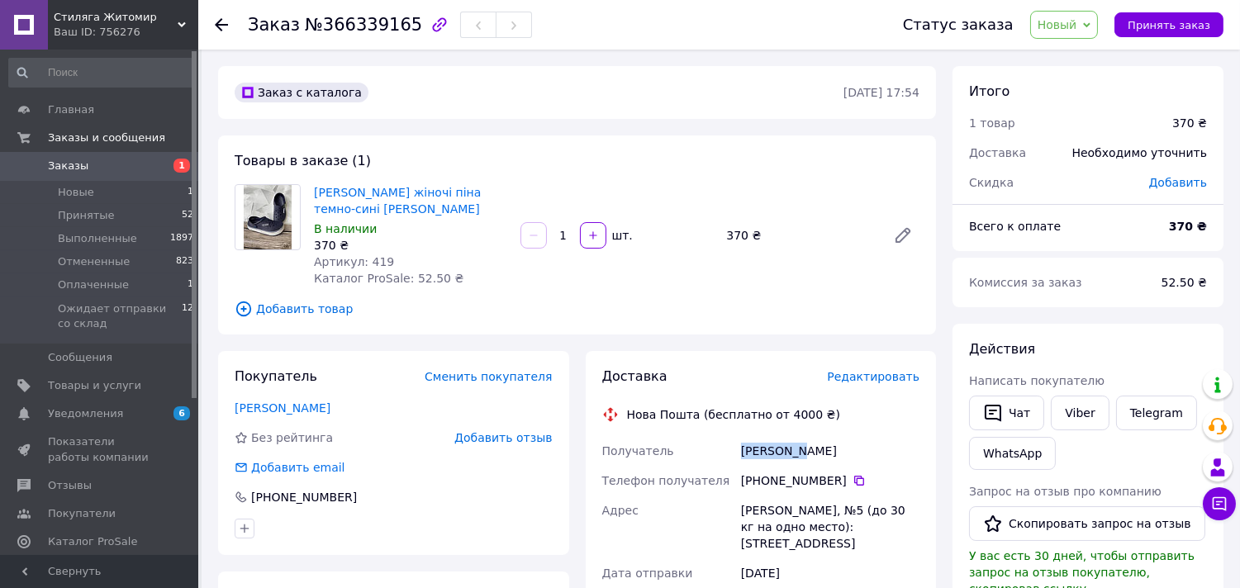
drag, startPoint x: 724, startPoint y: 455, endPoint x: 794, endPoint y: 449, distance: 70.5
copy div "Получатель Кучерява"
drag, startPoint x: 858, startPoint y: 448, endPoint x: 792, endPoint y: 448, distance: 66.1
click at [792, 448] on div "[PERSON_NAME]" at bounding box center [830, 451] width 185 height 30
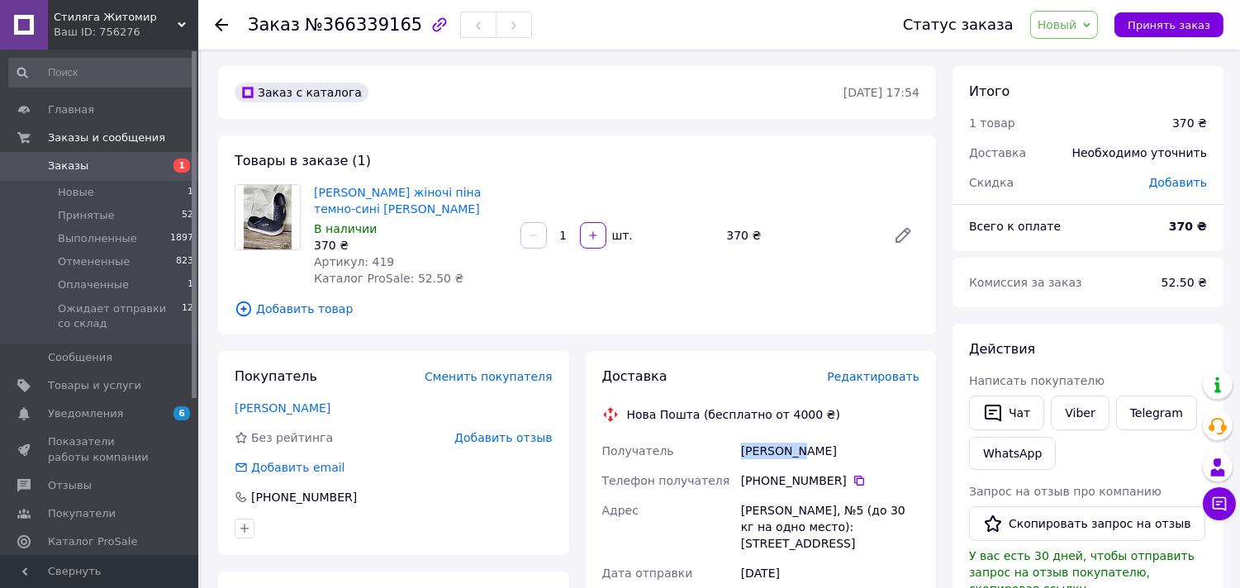
copy div "Наталія"
click at [101, 155] on link "Заказы 1" at bounding box center [101, 166] width 203 height 28
